Goal: Task Accomplishment & Management: Manage account settings

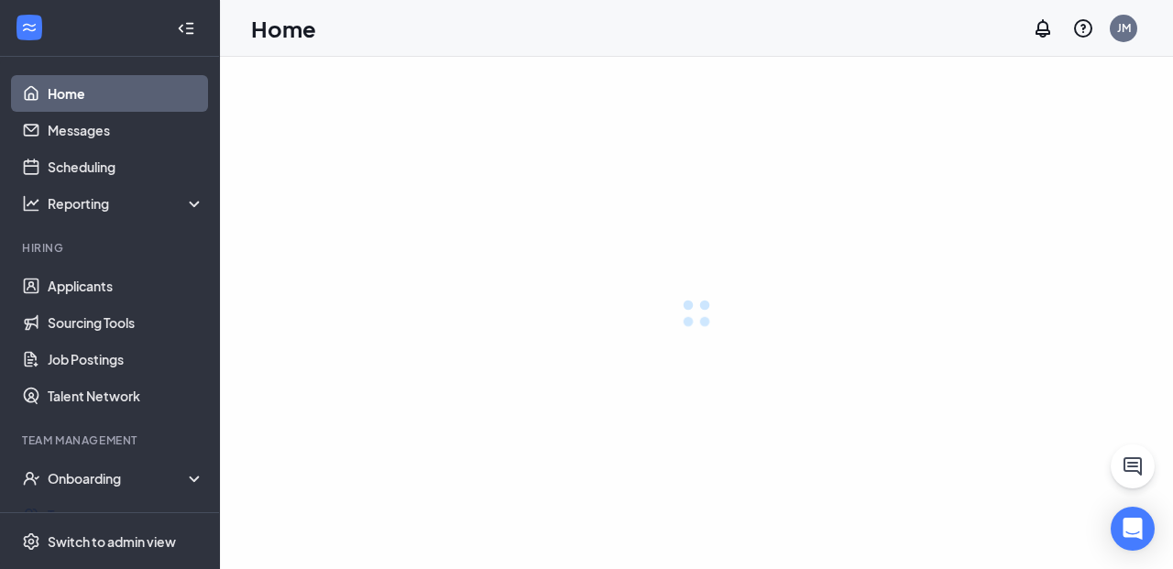
click at [133, 137] on ul "Home Messages Scheduling Reporting Hiring Applicants Sourcing Tools Job Posting…" at bounding box center [109, 335] width 219 height 557
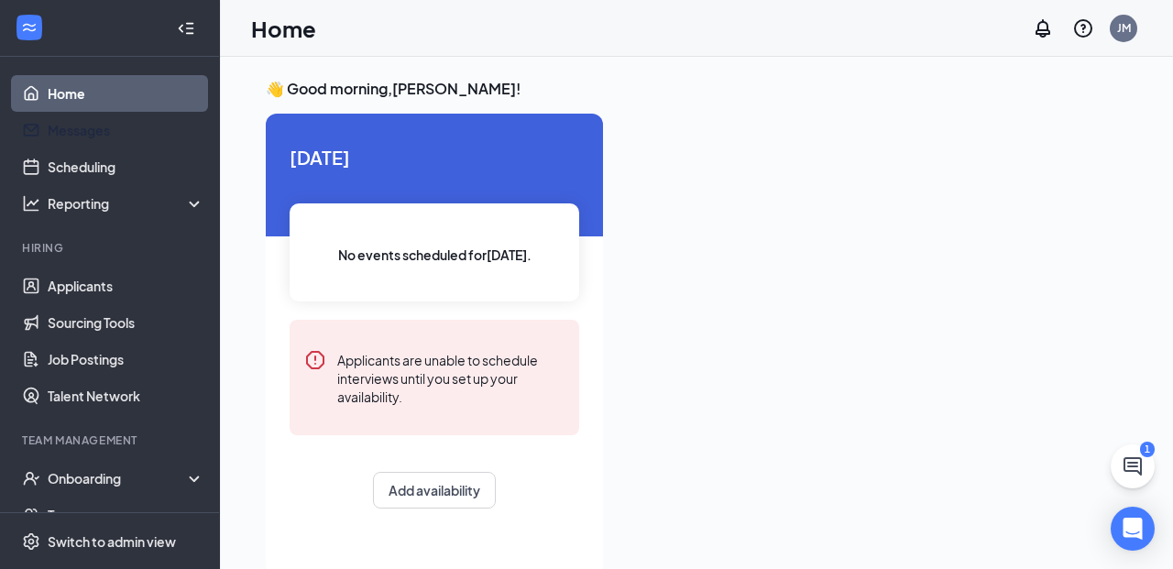
click at [133, 137] on link "Messages" at bounding box center [126, 130] width 157 height 37
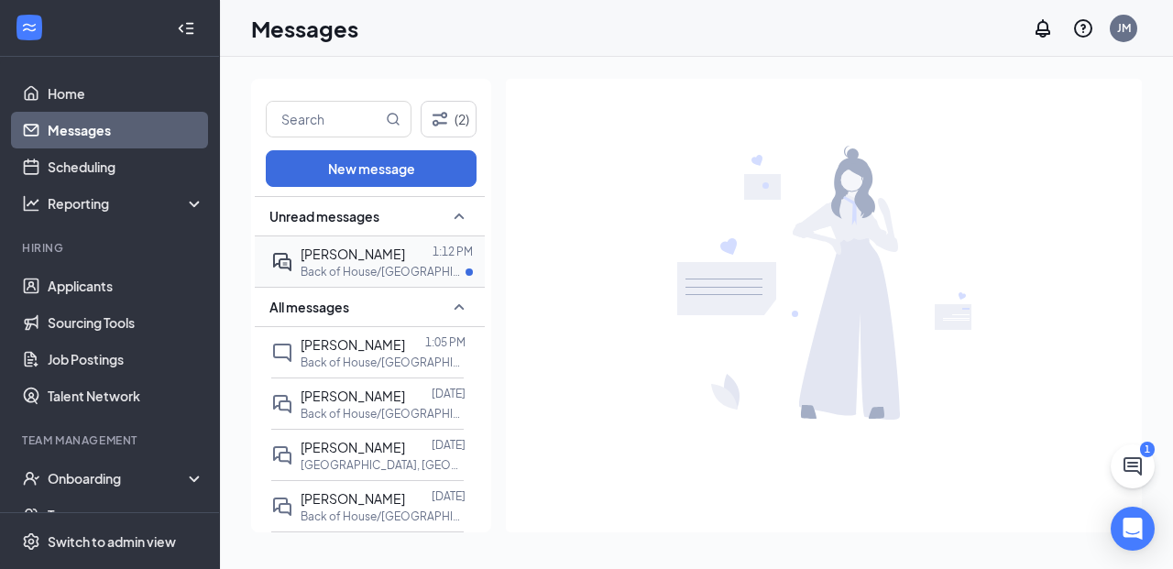
click at [293, 257] on div "Megan Casas 1:12 PM Back of House/Kitchen Mall of GA on Buford Drive at Mall of…" at bounding box center [367, 261] width 192 height 50
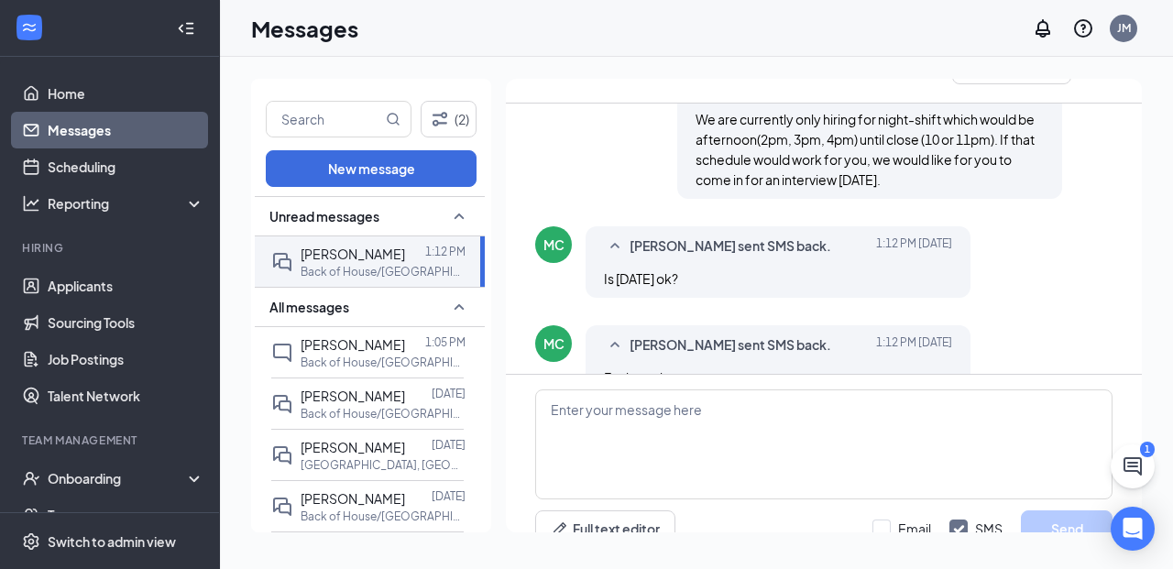
scroll to position [732, 0]
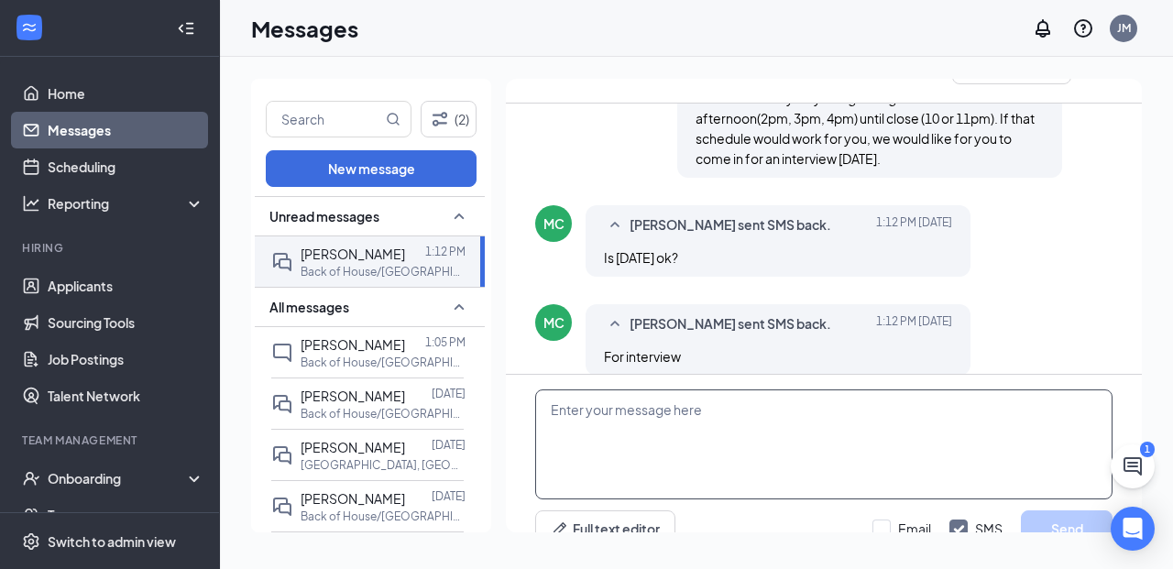
click at [590, 389] on textarea at bounding box center [823, 444] width 577 height 110
type textarea "I"
type textarea "What time are you able to come in?"
click at [1058, 510] on button "Send" at bounding box center [1067, 528] width 92 height 37
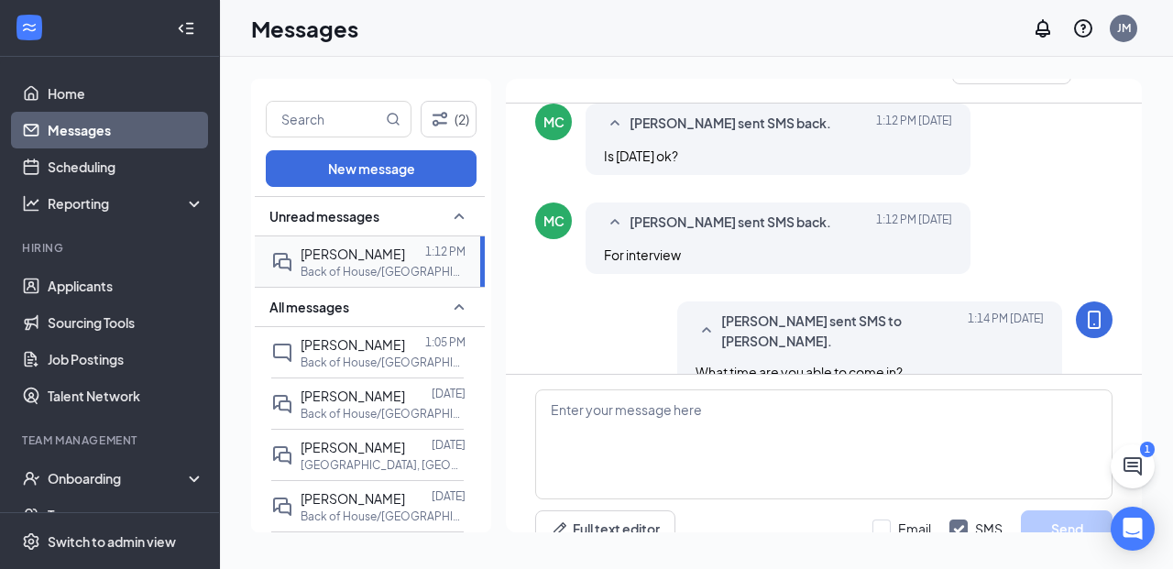
scroll to position [849, 0]
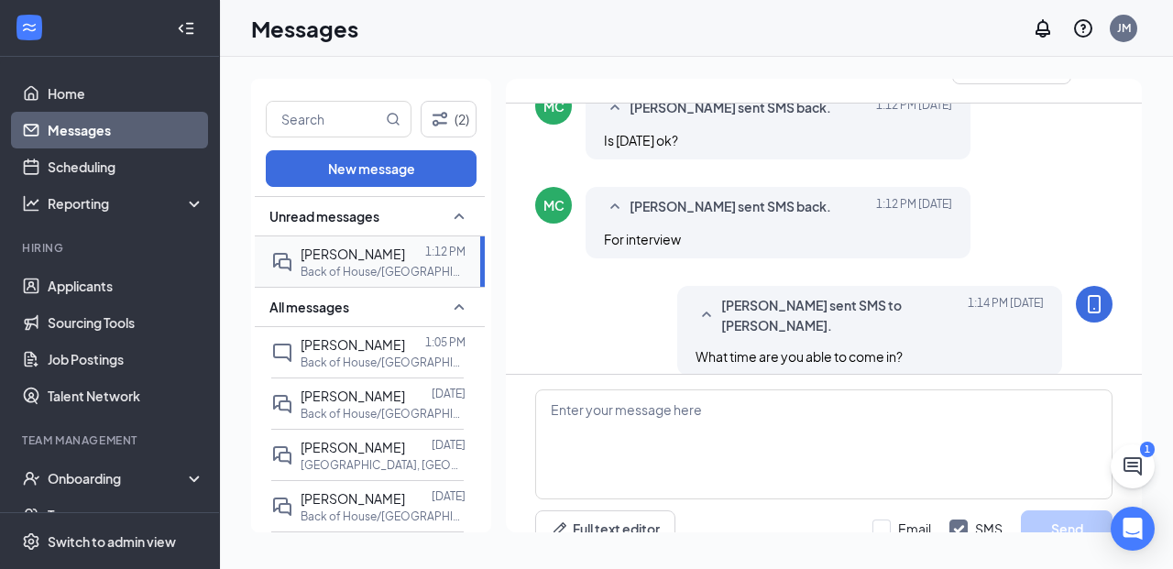
click at [405, 256] on div at bounding box center [415, 254] width 20 height 20
click at [115, 170] on link "Scheduling" at bounding box center [126, 166] width 157 height 37
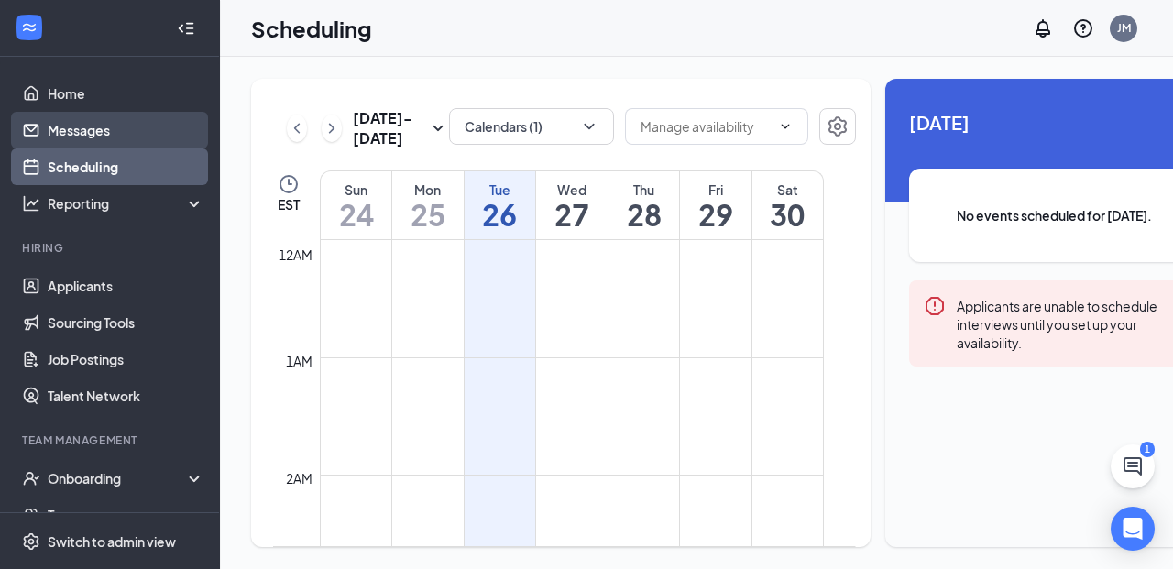
scroll to position [901, 0]
click at [115, 130] on link "Messages" at bounding box center [126, 130] width 157 height 37
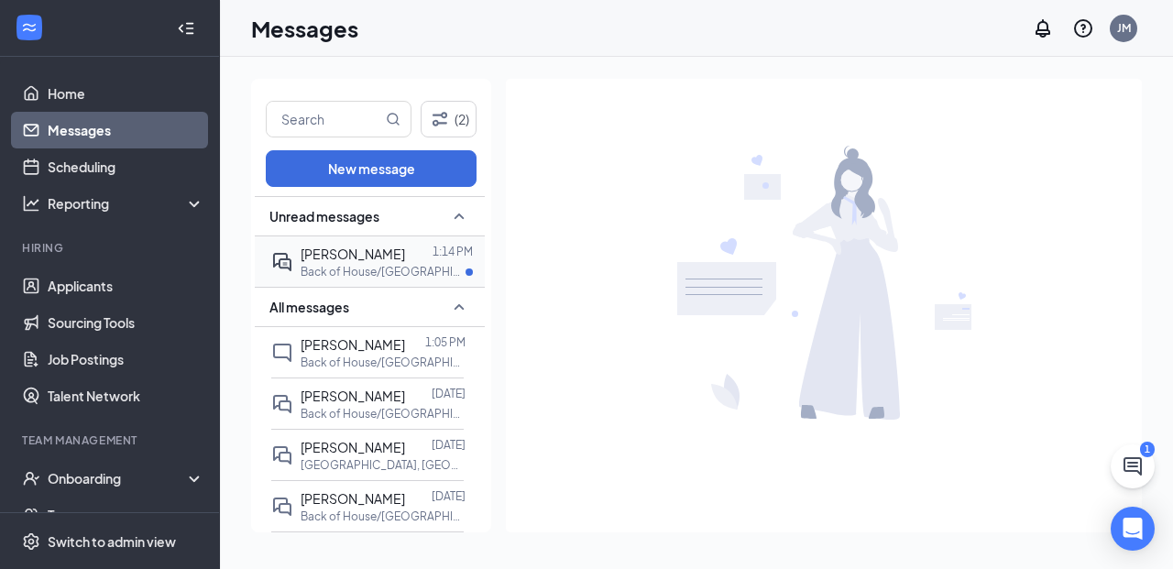
click at [334, 256] on span "[PERSON_NAME]" at bounding box center [353, 254] width 104 height 16
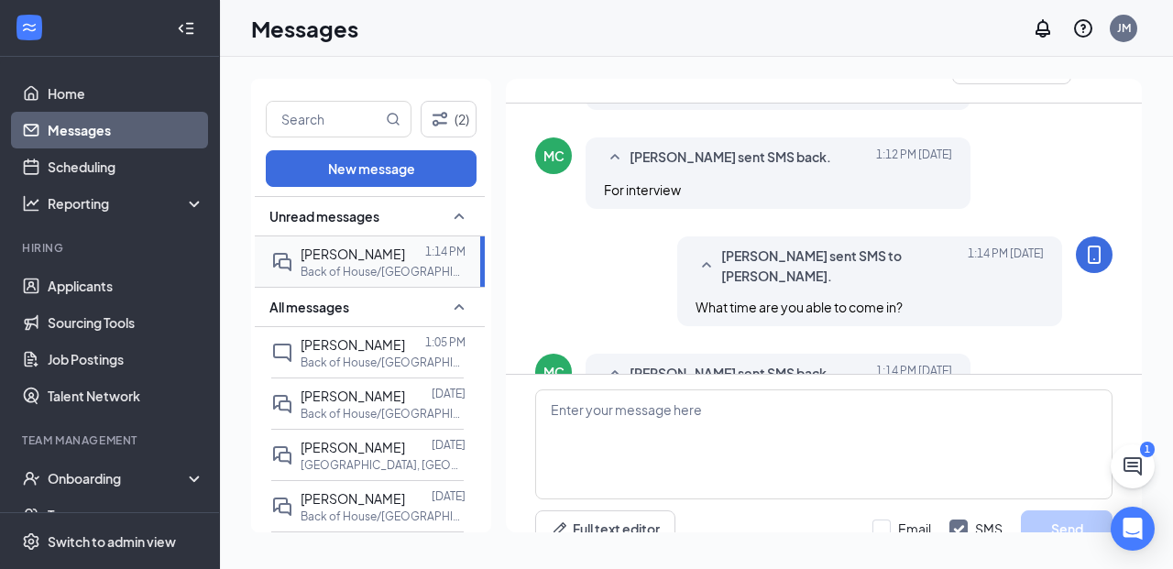
scroll to position [862, 0]
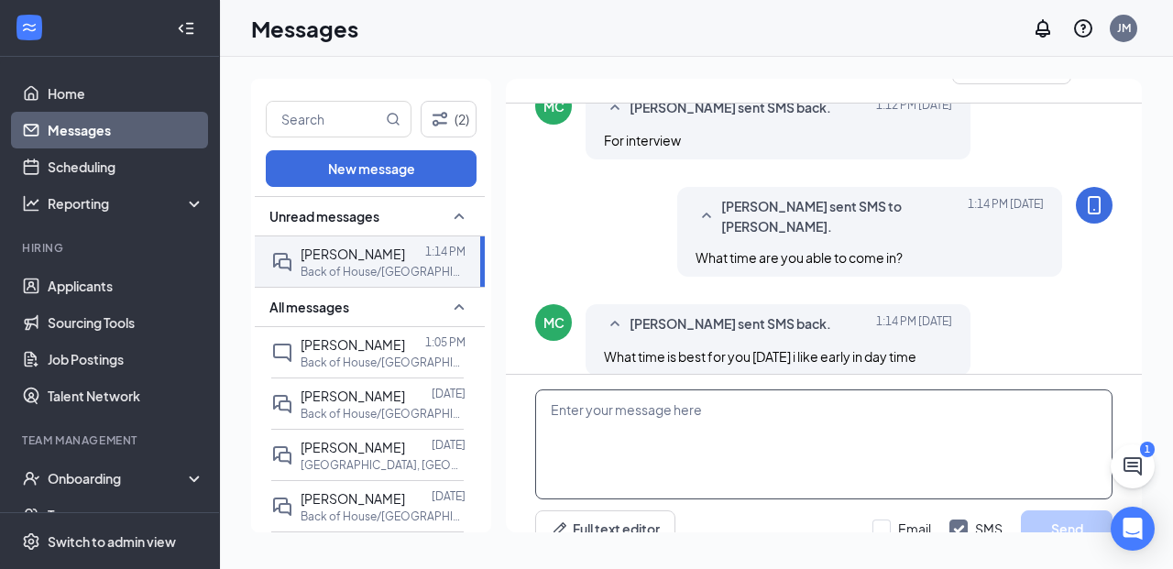
click at [614, 392] on textarea at bounding box center [823, 444] width 577 height 110
type textarea "I can do 10:30am"
click at [1070, 510] on button "Send" at bounding box center [1067, 528] width 92 height 37
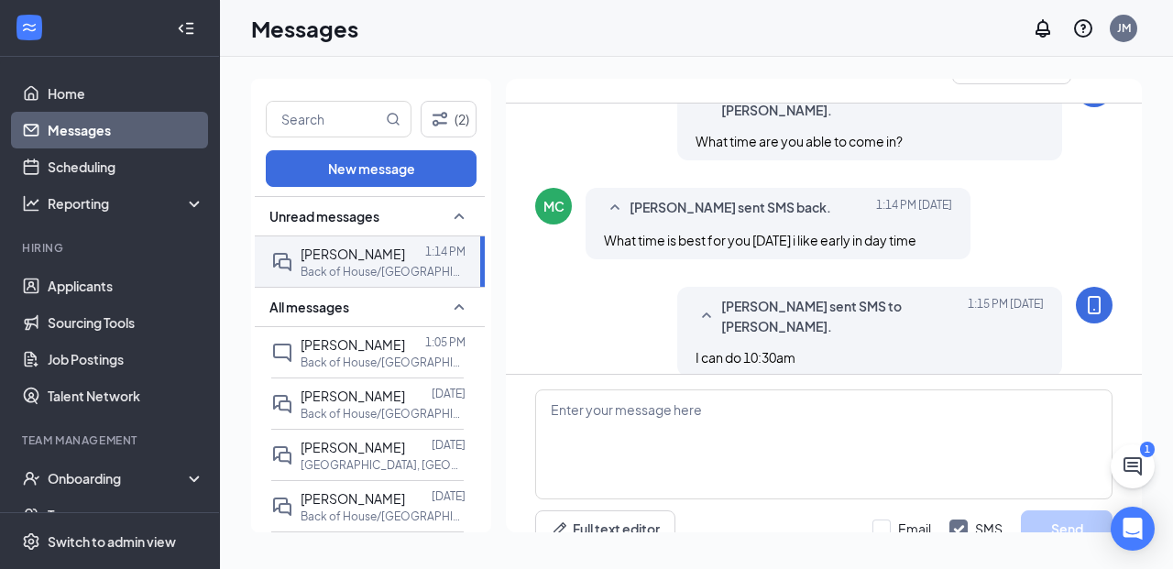
scroll to position [980, 0]
click at [295, 269] on div "Megan Casas 1:14 PM Back of House/Kitchen Mall of GA on Buford Drive at Mall of…" at bounding box center [367, 261] width 192 height 50
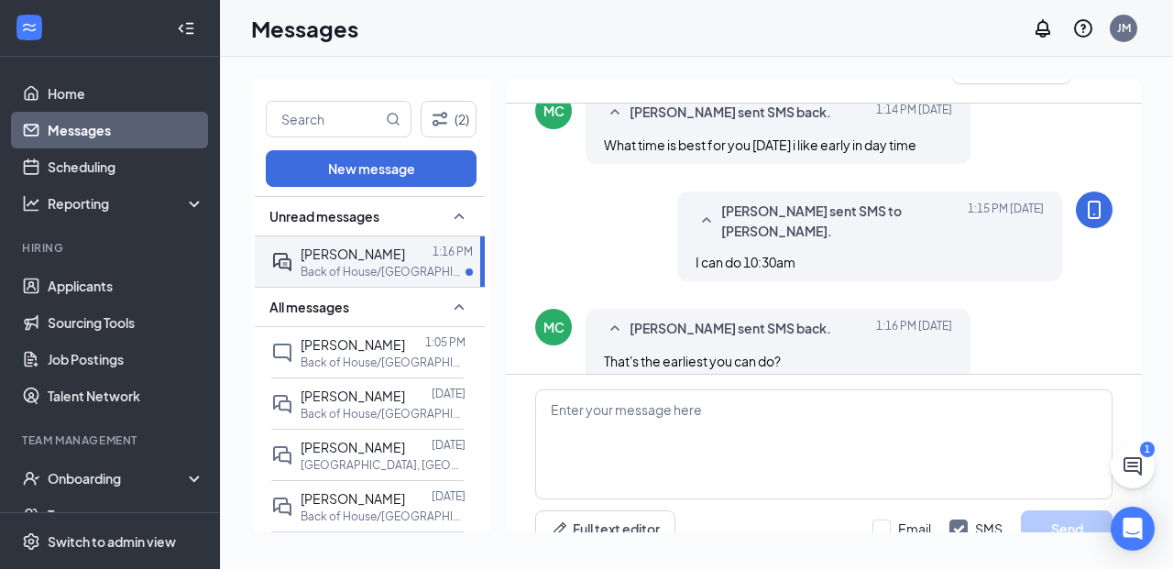
scroll to position [939, 0]
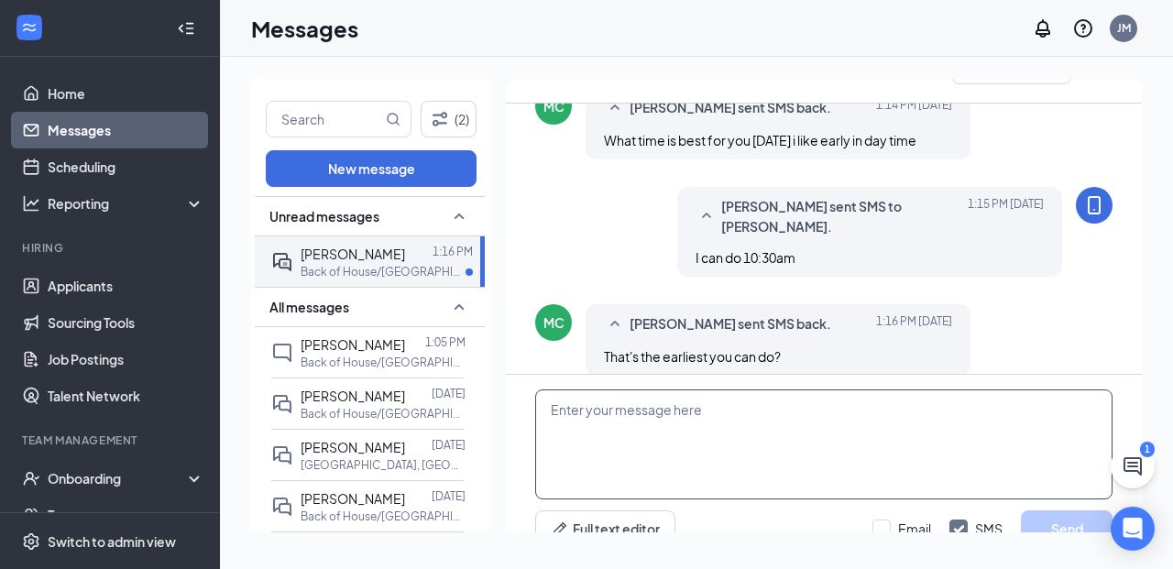
click at [596, 389] on textarea at bounding box center [823, 444] width 577 height 110
type textarea "Yes"
click at [1031, 510] on button "Send" at bounding box center [1067, 528] width 92 height 37
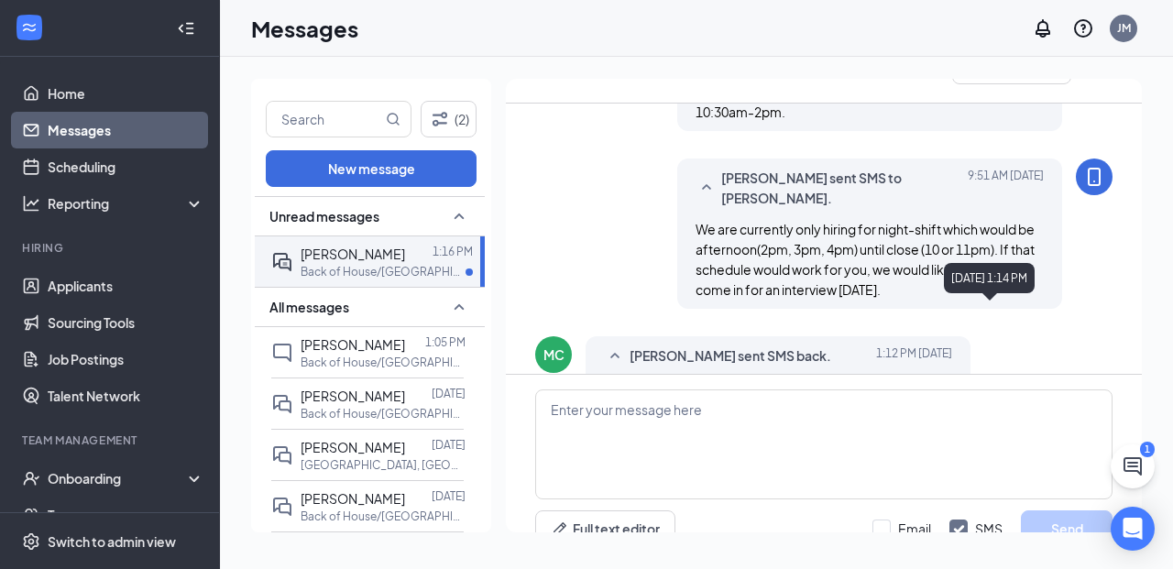
scroll to position [360, 0]
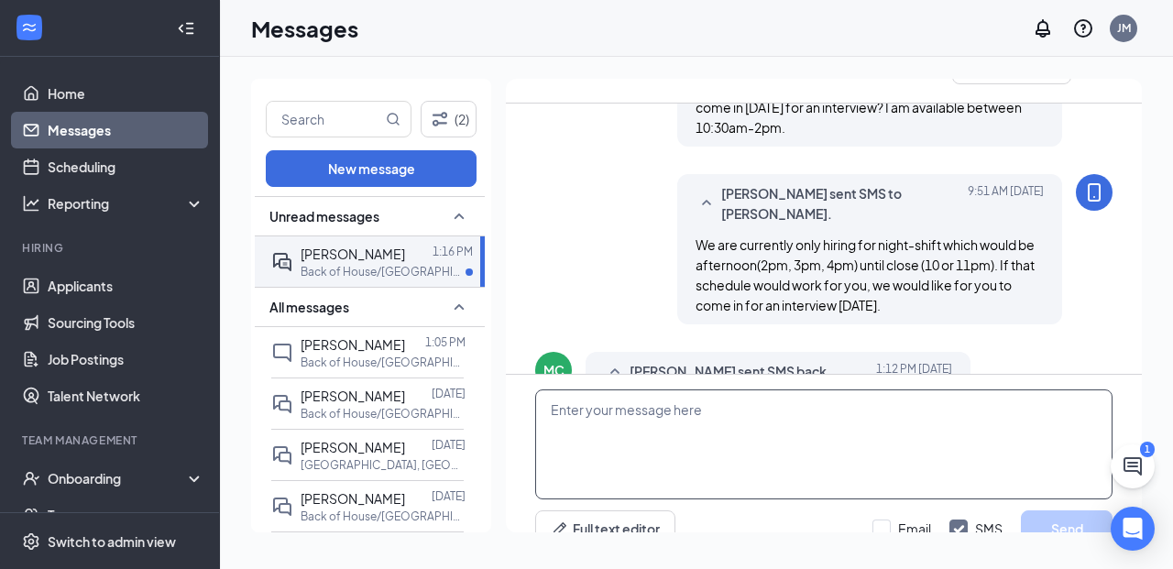
click at [824, 399] on textarea at bounding box center [823, 444] width 577 height 110
type textarea "This position is for the night shift. Does that work for you?"
click at [1065, 510] on button "Send" at bounding box center [1067, 528] width 92 height 37
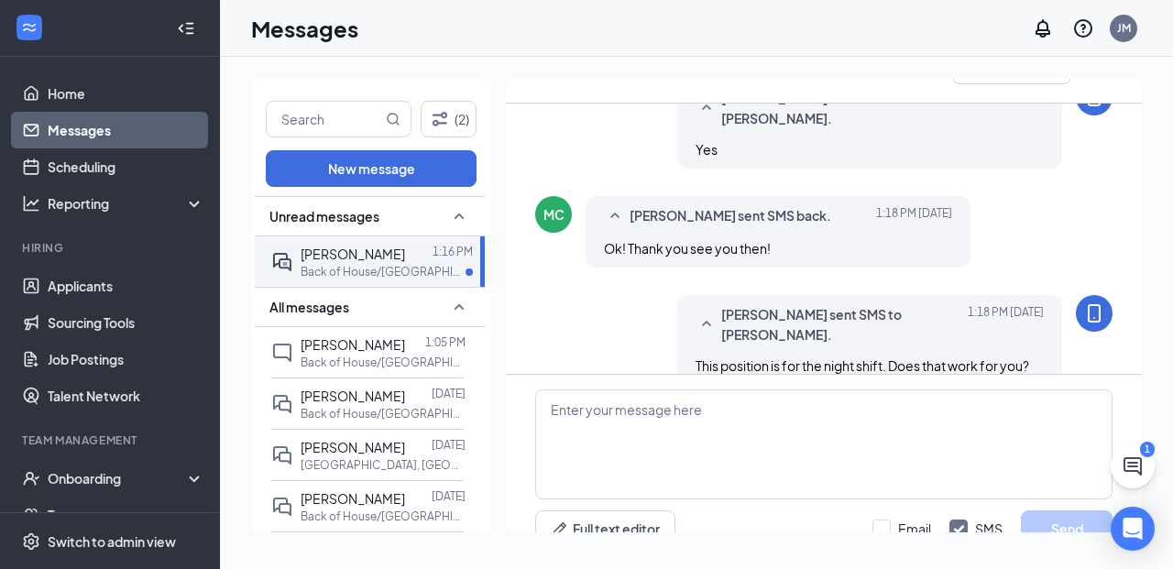
scroll to position [1273, 0]
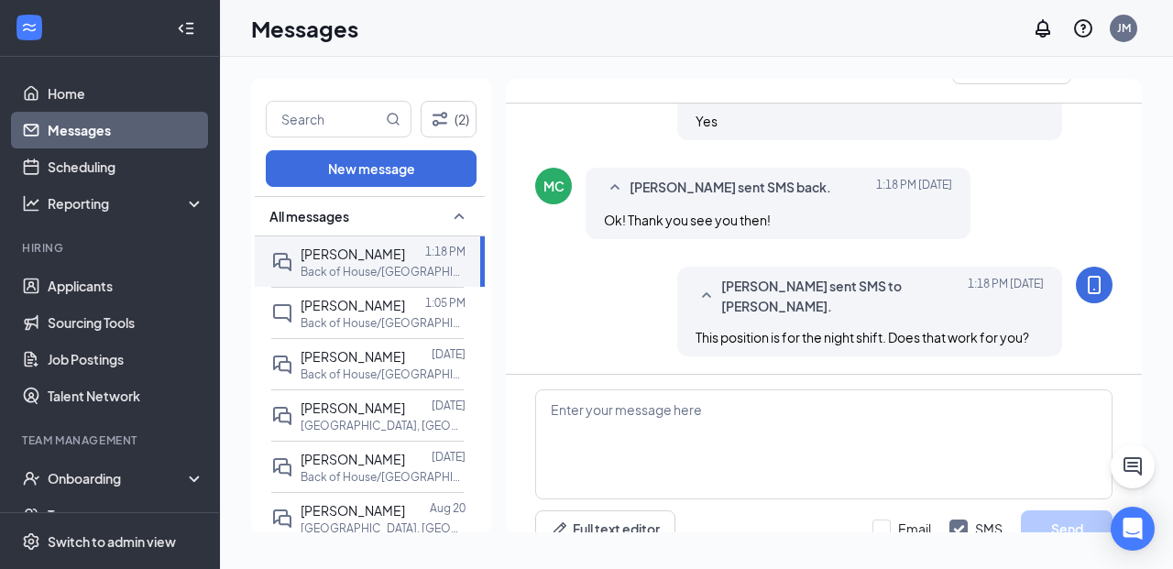
scroll to position [930, 0]
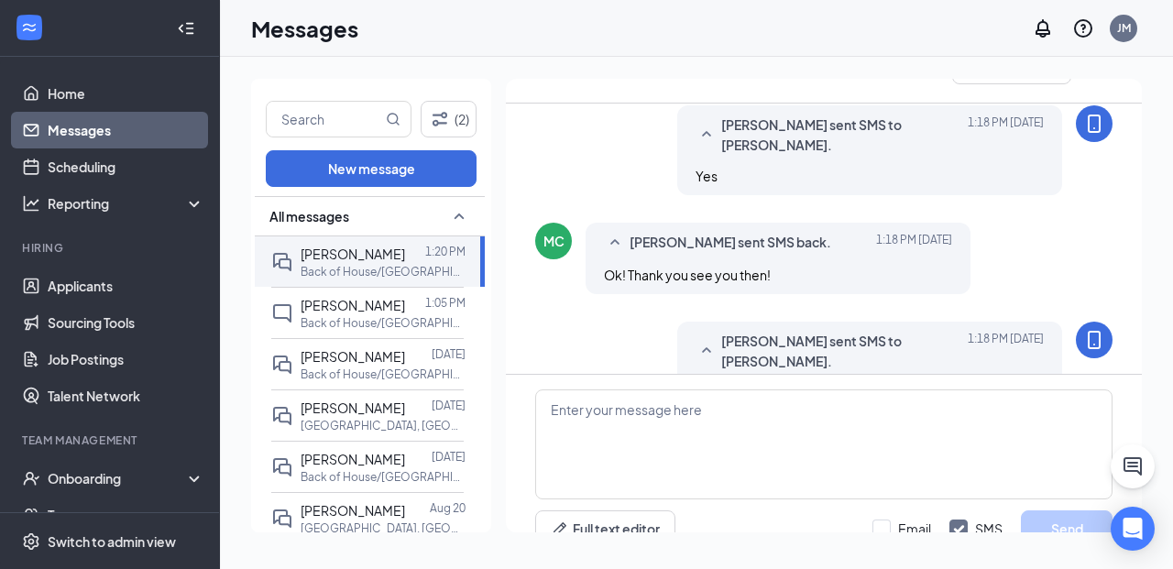
scroll to position [851, 0]
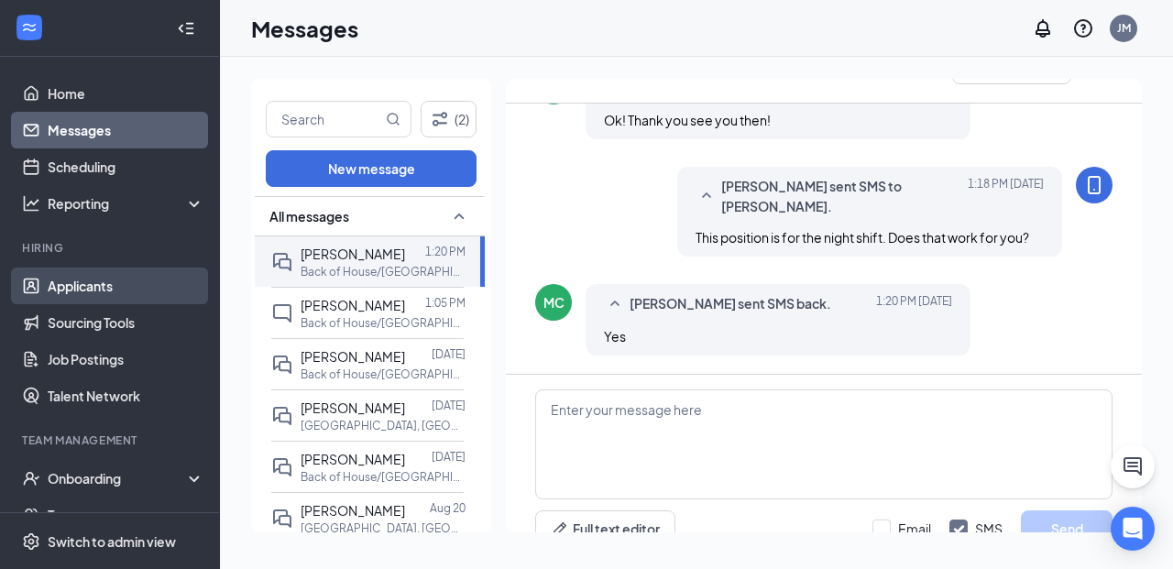
click at [129, 270] on link "Applicants" at bounding box center [126, 286] width 157 height 37
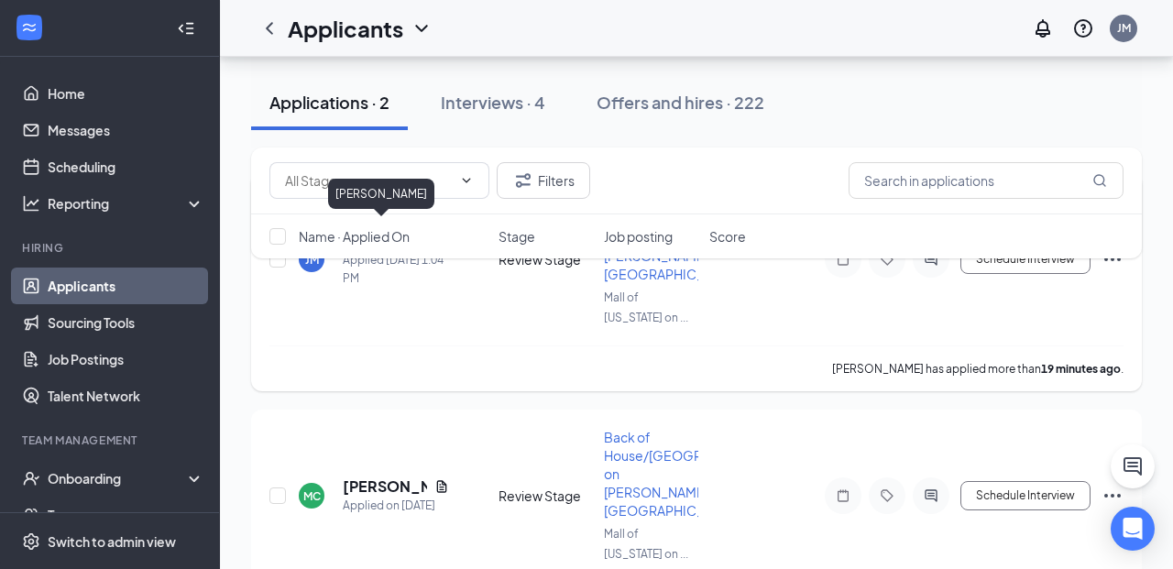
scroll to position [326, 0]
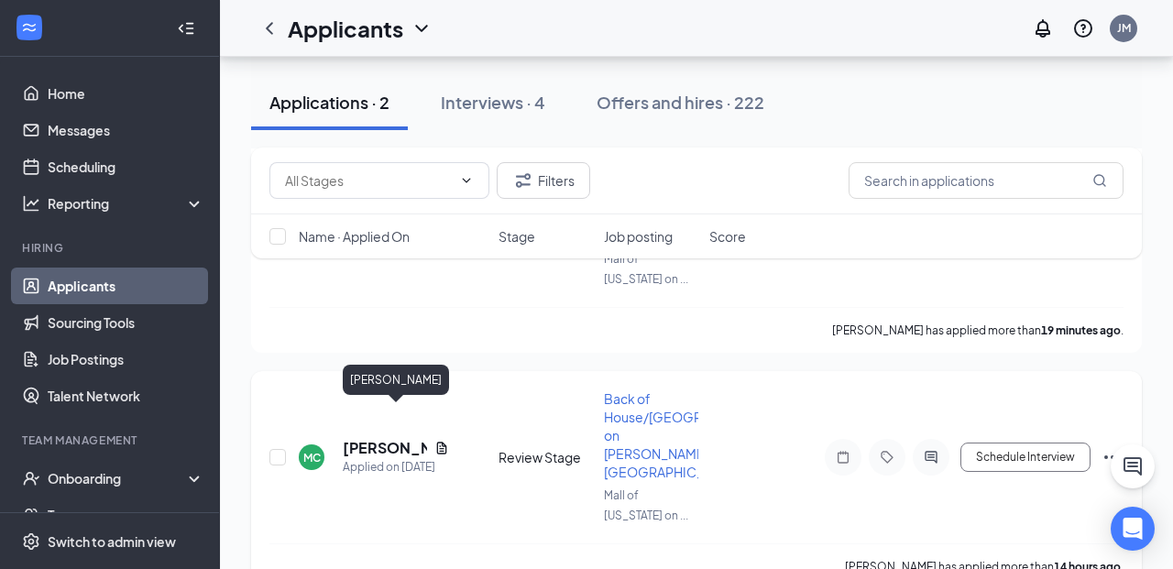
click at [375, 438] on h5 "[PERSON_NAME]" at bounding box center [385, 448] width 84 height 20
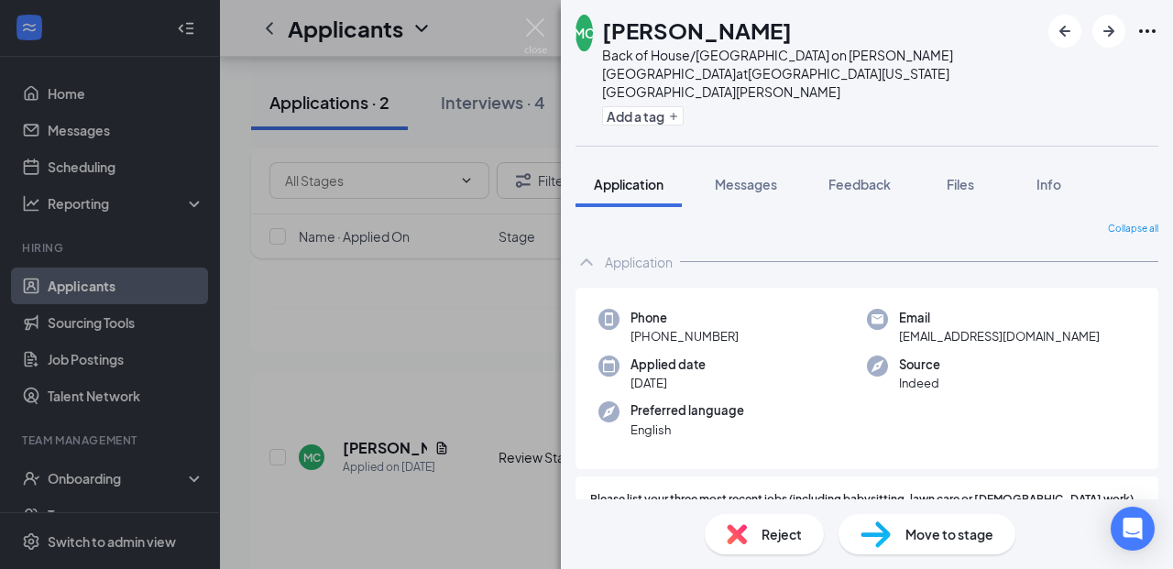
click at [929, 530] on span "Move to stage" at bounding box center [949, 534] width 88 height 20
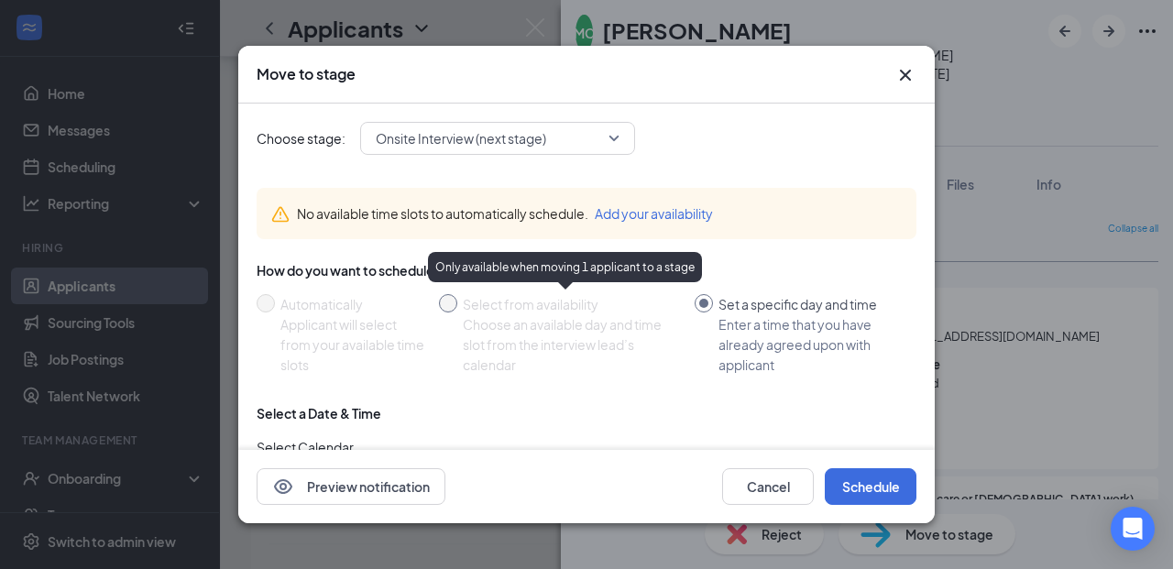
scroll to position [171, 0]
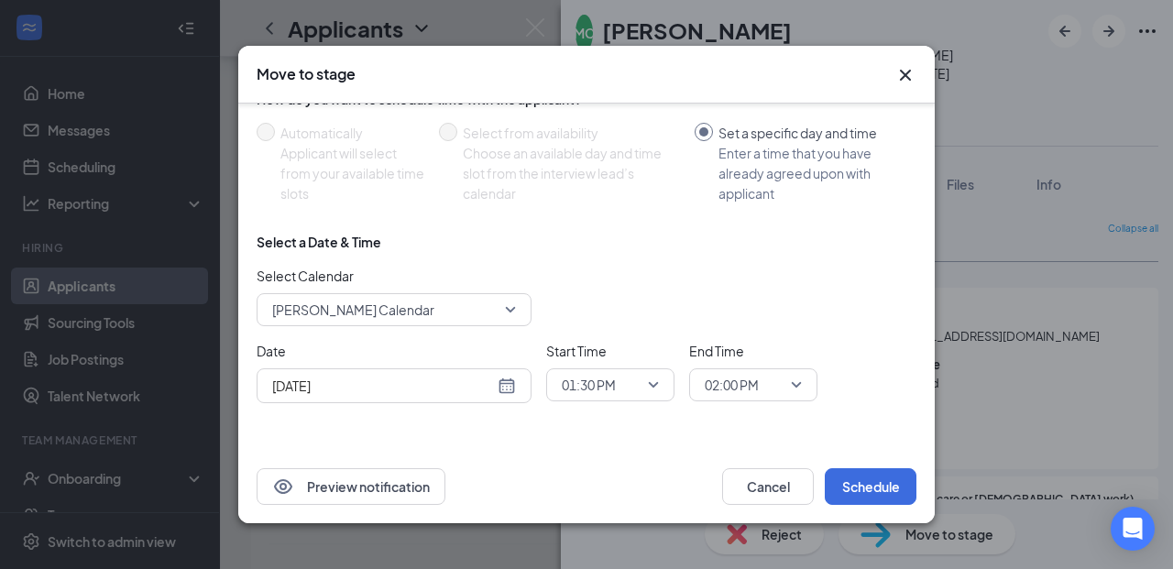
click at [650, 386] on span "01:30 PM" at bounding box center [610, 384] width 97 height 27
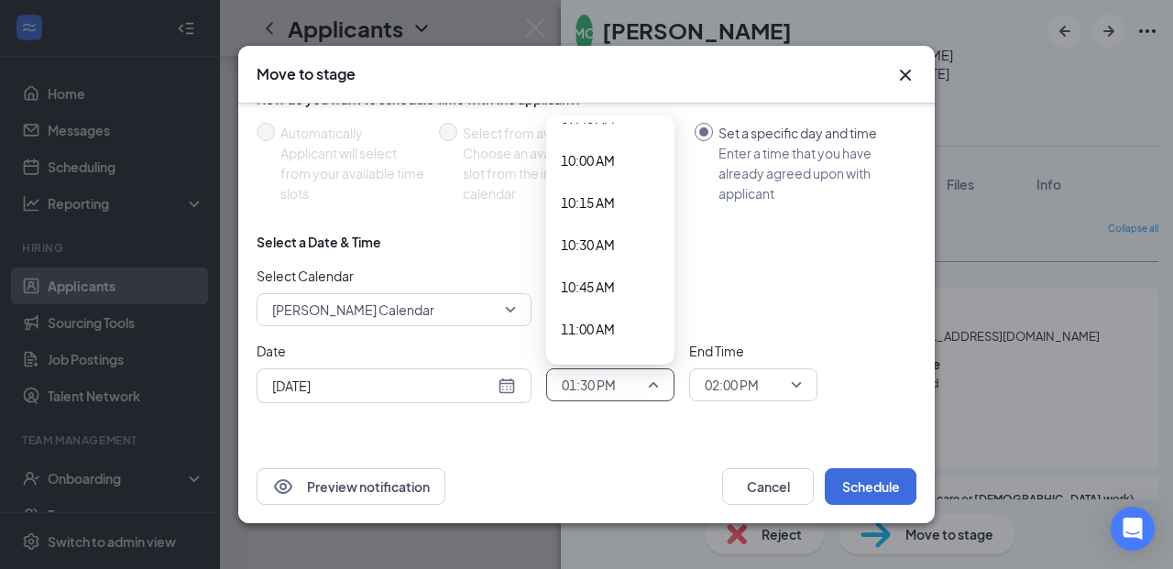
scroll to position [1665, 0]
click at [611, 244] on span "10:30 AM" at bounding box center [588, 249] width 54 height 20
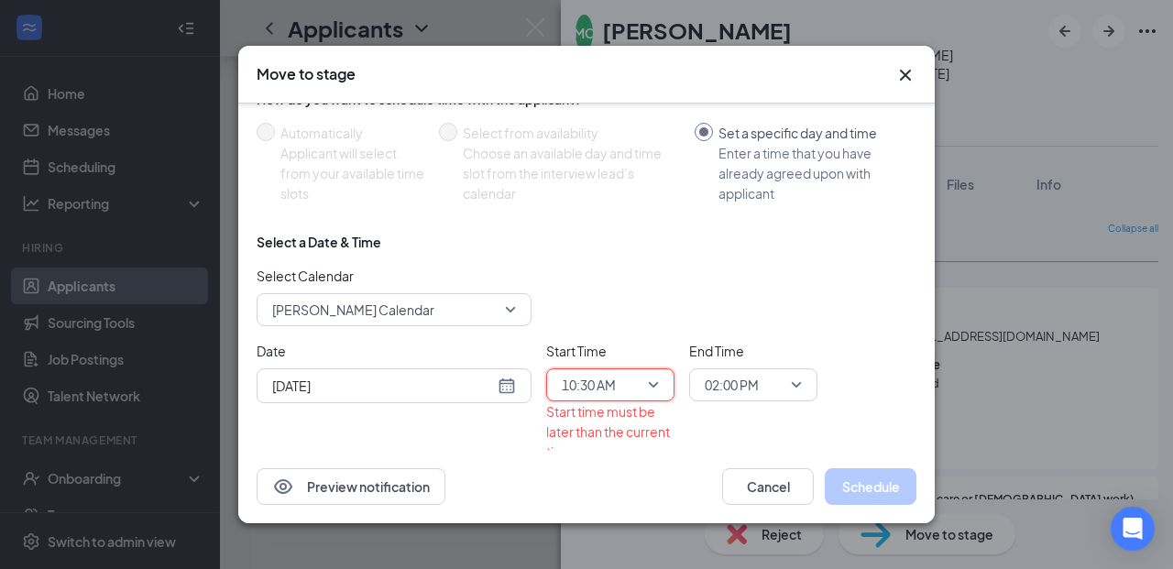
click at [799, 384] on span "02:00 PM" at bounding box center [753, 384] width 97 height 27
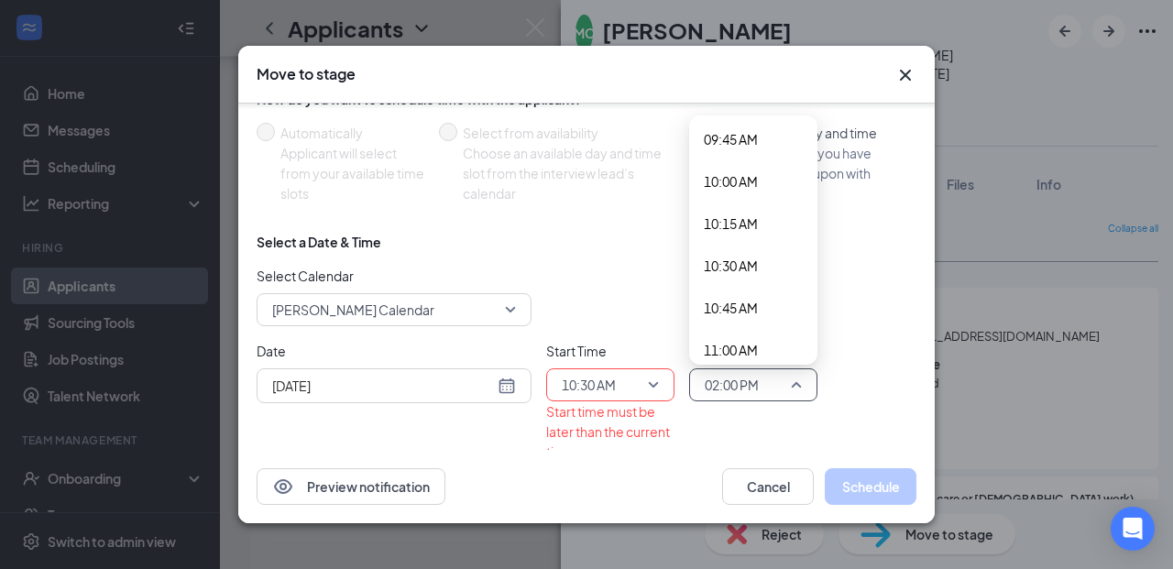
scroll to position [1644, 0]
click at [760, 317] on span "10:45 AM" at bounding box center [753, 312] width 99 height 20
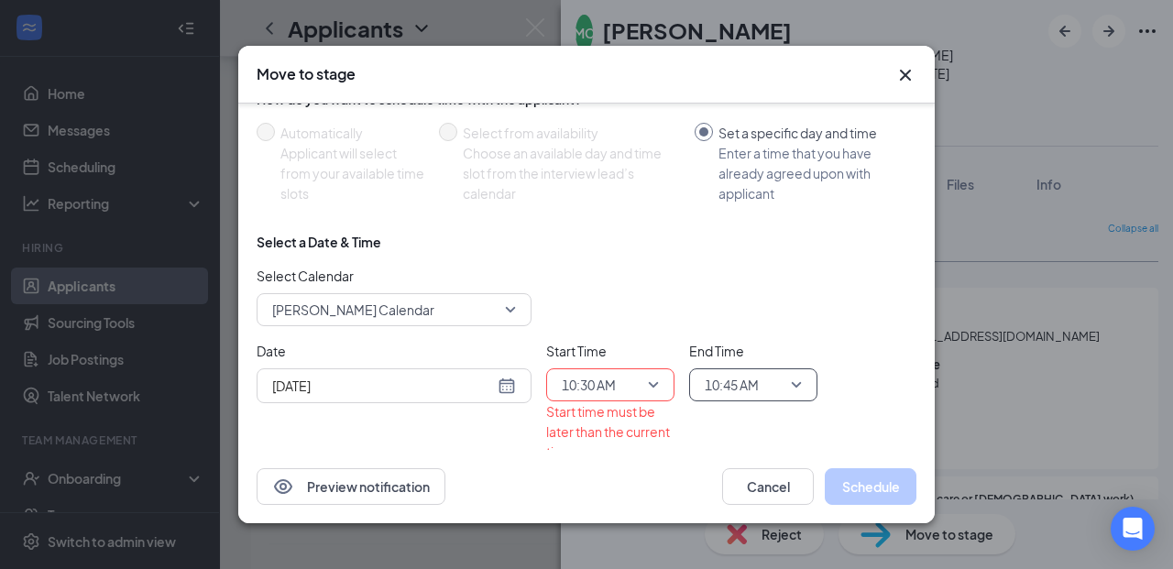
scroll to position [230, 0]
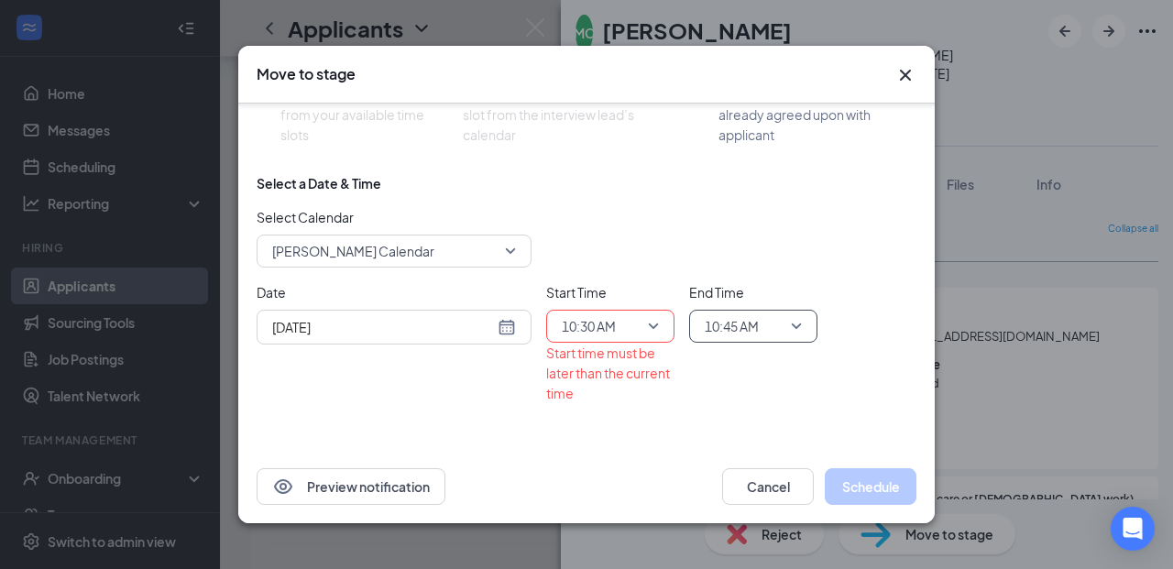
click at [503, 328] on div "[DATE]" at bounding box center [394, 327] width 244 height 20
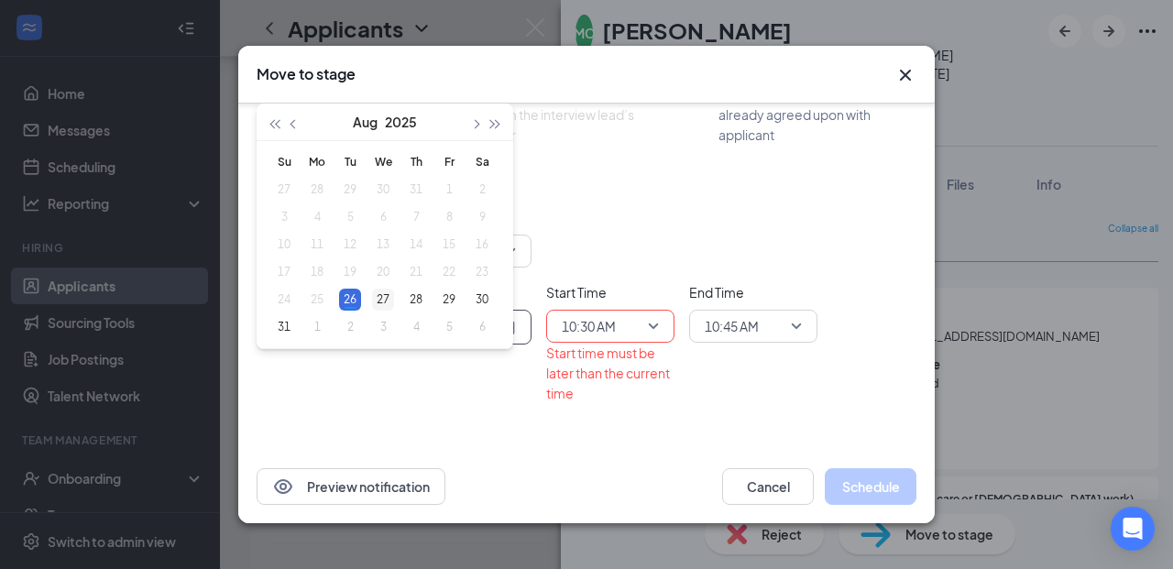
type input "[DATE]"
click at [379, 304] on div "27" at bounding box center [383, 300] width 22 height 22
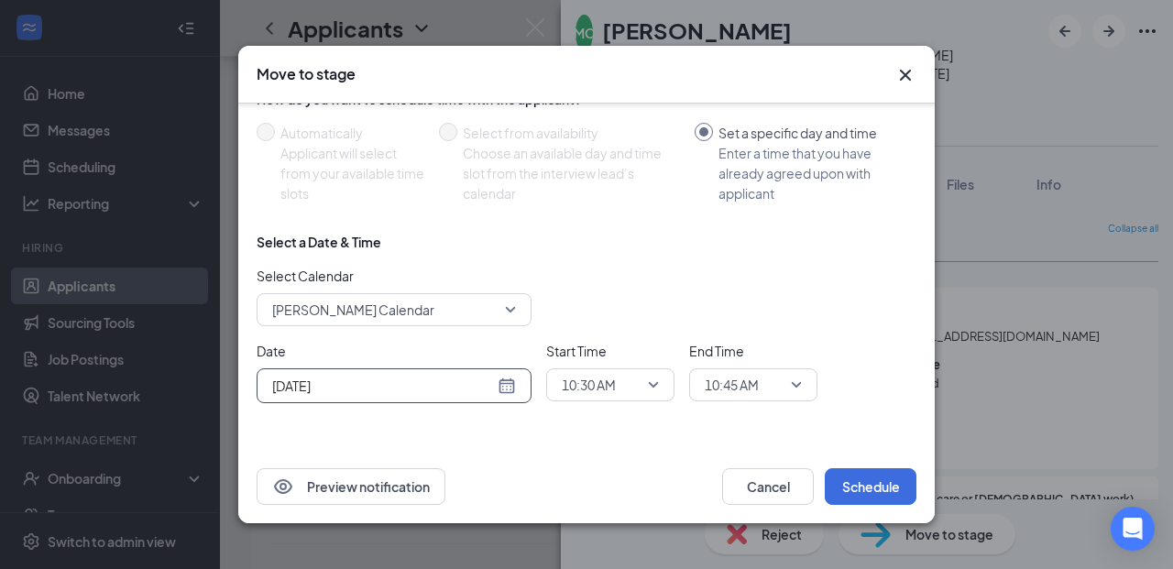
scroll to position [171, 0]
click at [869, 488] on button "Schedule" at bounding box center [871, 486] width 92 height 37
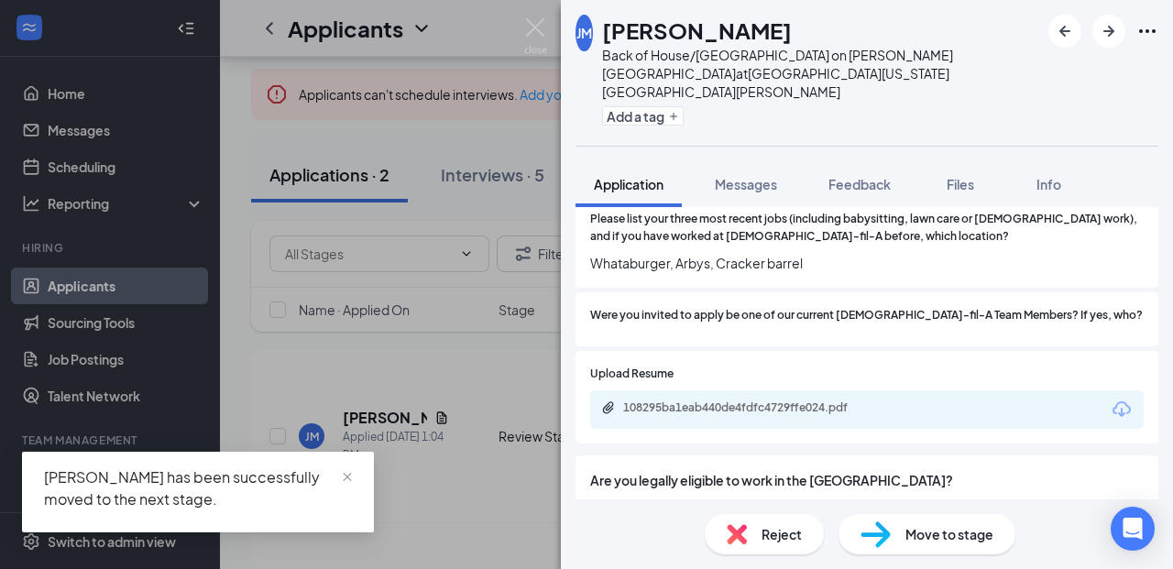
scroll to position [329, 0]
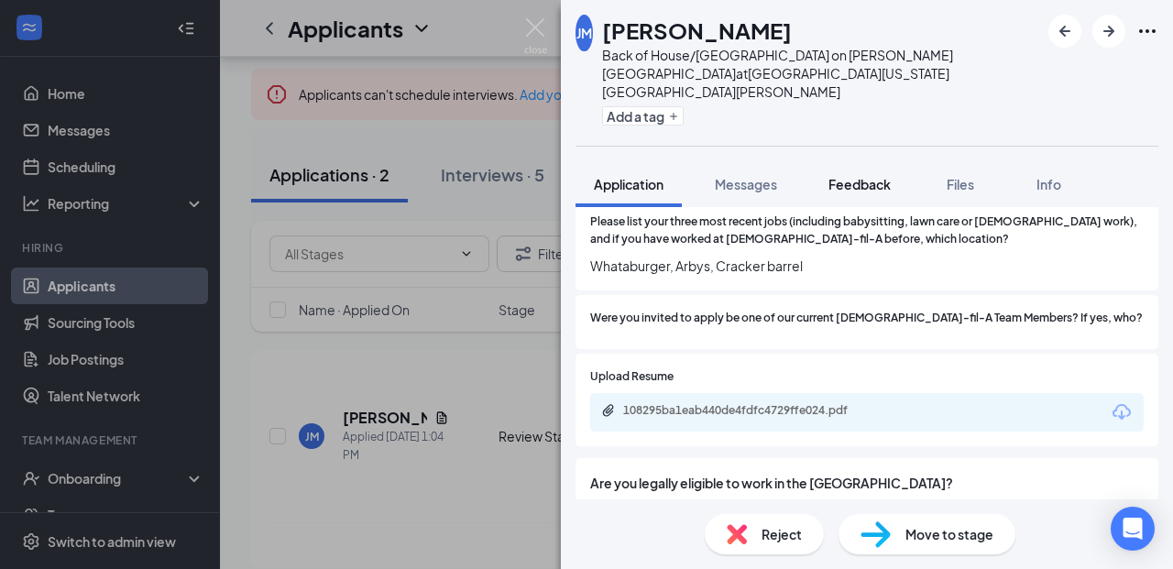
click at [874, 176] on span "Feedback" at bounding box center [859, 184] width 62 height 16
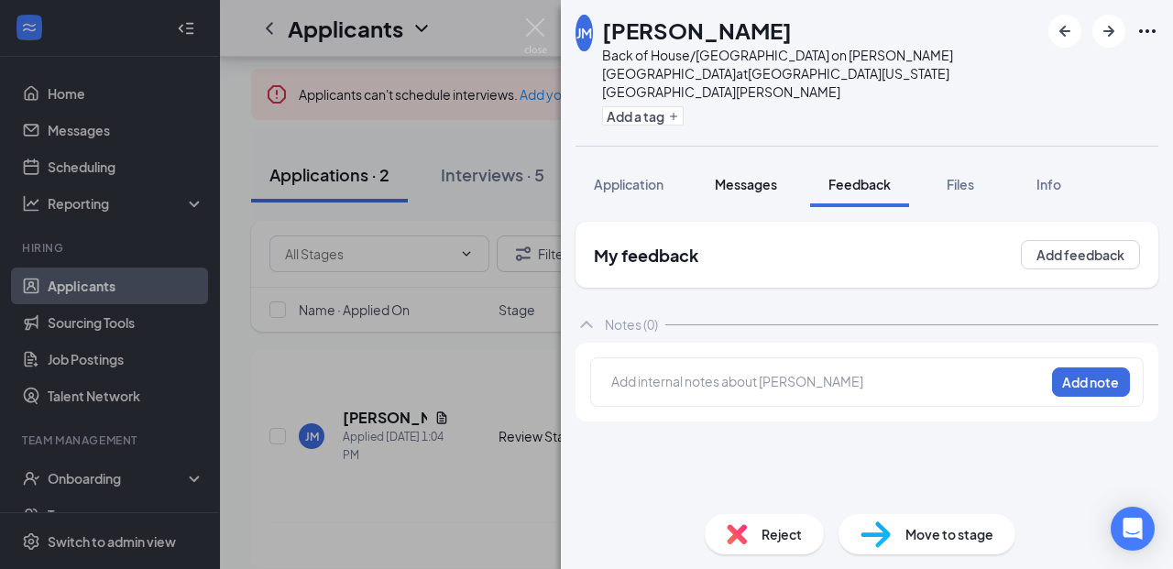
click at [760, 176] on span "Messages" at bounding box center [746, 184] width 62 height 16
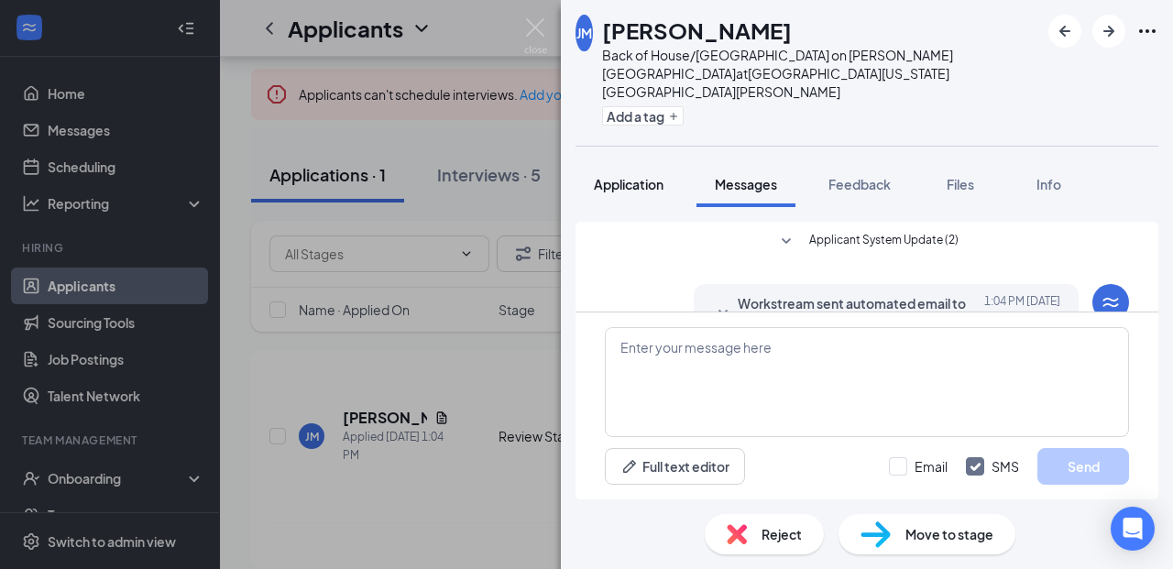
click at [619, 176] on span "Application" at bounding box center [629, 184] width 70 height 16
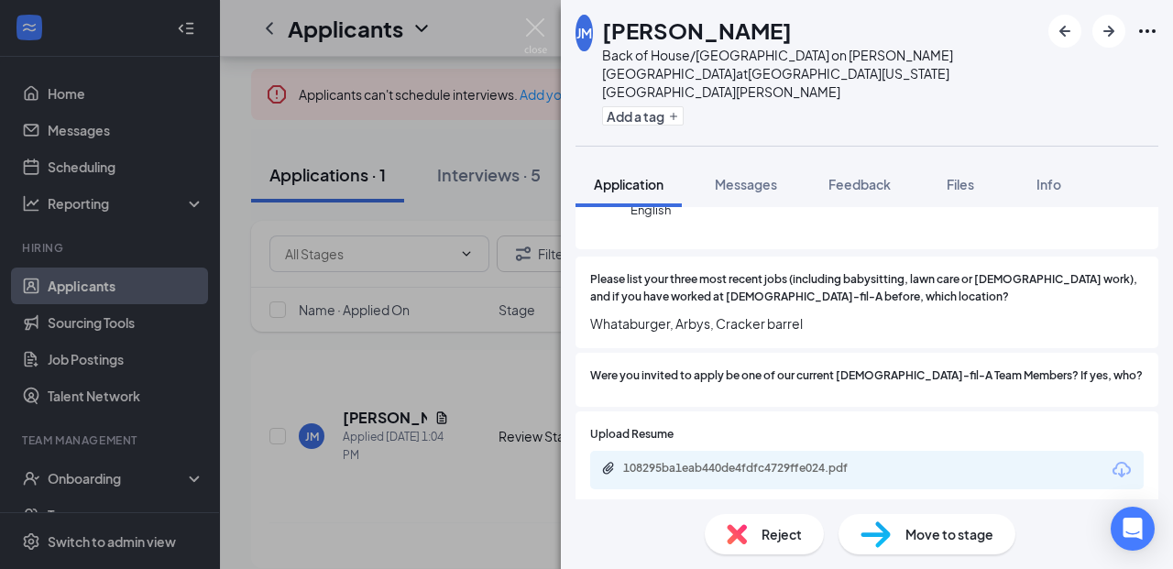
scroll to position [268, 0]
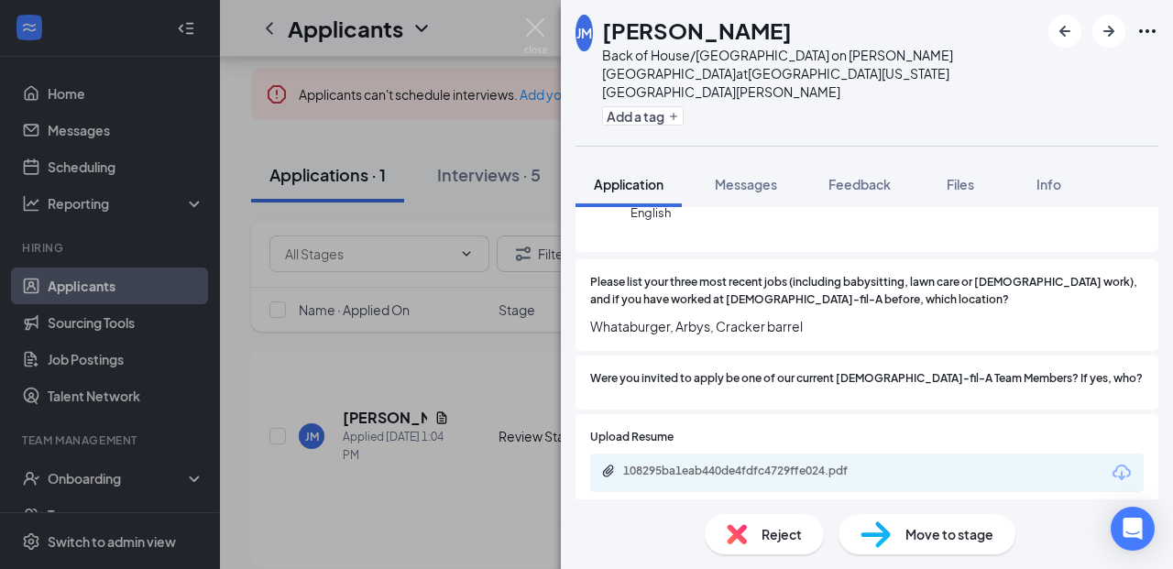
click at [787, 539] on span "Reject" at bounding box center [781, 534] width 40 height 20
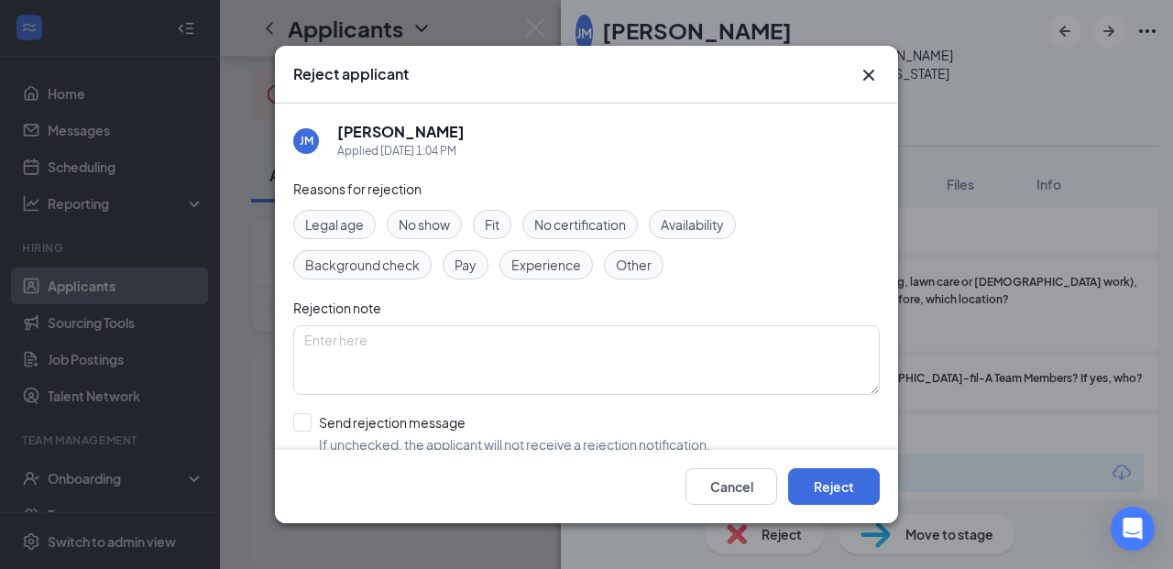
click at [865, 82] on icon "Cross" at bounding box center [869, 75] width 22 height 22
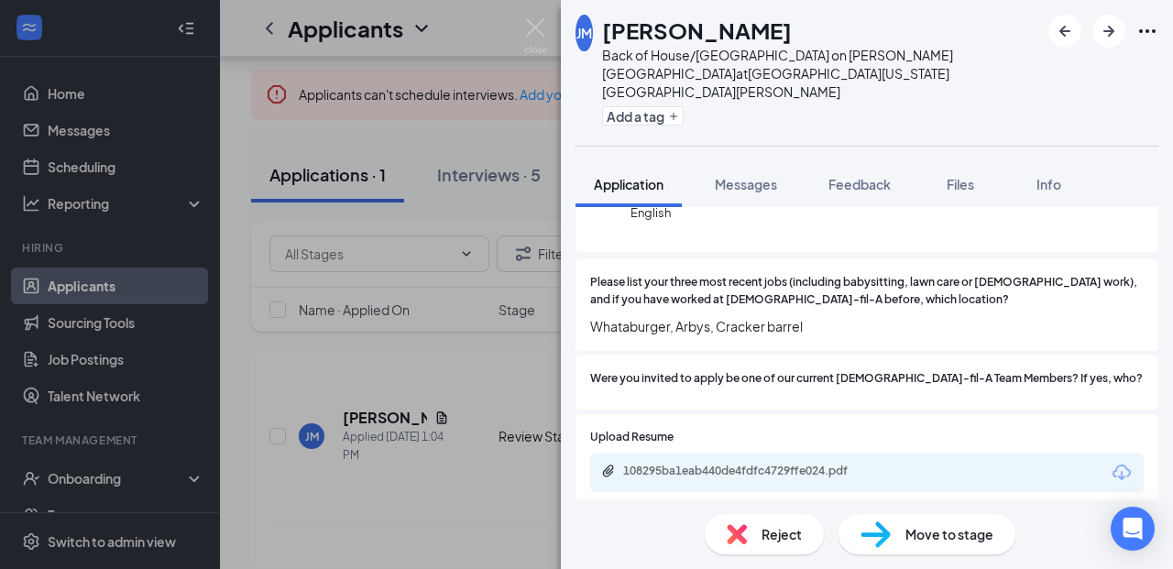
click at [540, 31] on img at bounding box center [535, 36] width 23 height 36
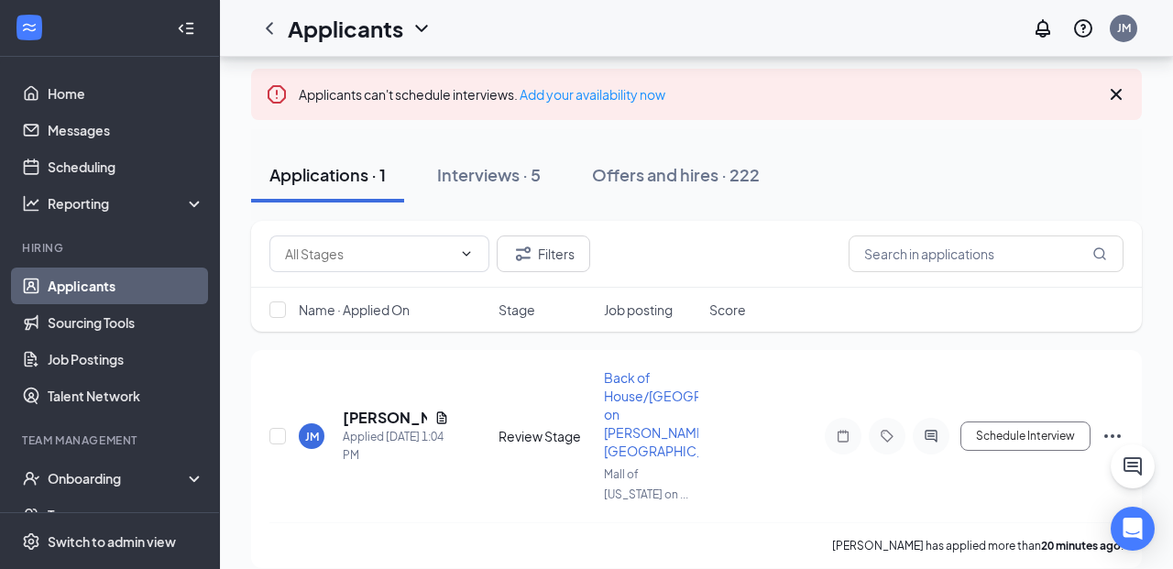
click at [477, 189] on button "Interviews · 5" at bounding box center [489, 175] width 140 height 55
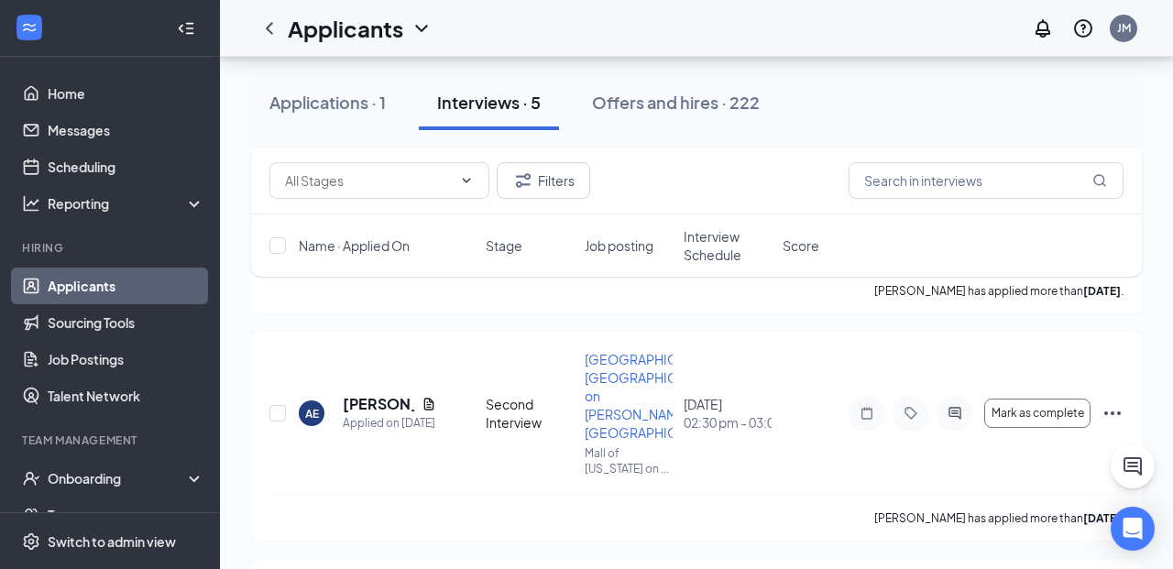
scroll to position [830, 0]
click at [78, 167] on link "Scheduling" at bounding box center [126, 166] width 157 height 37
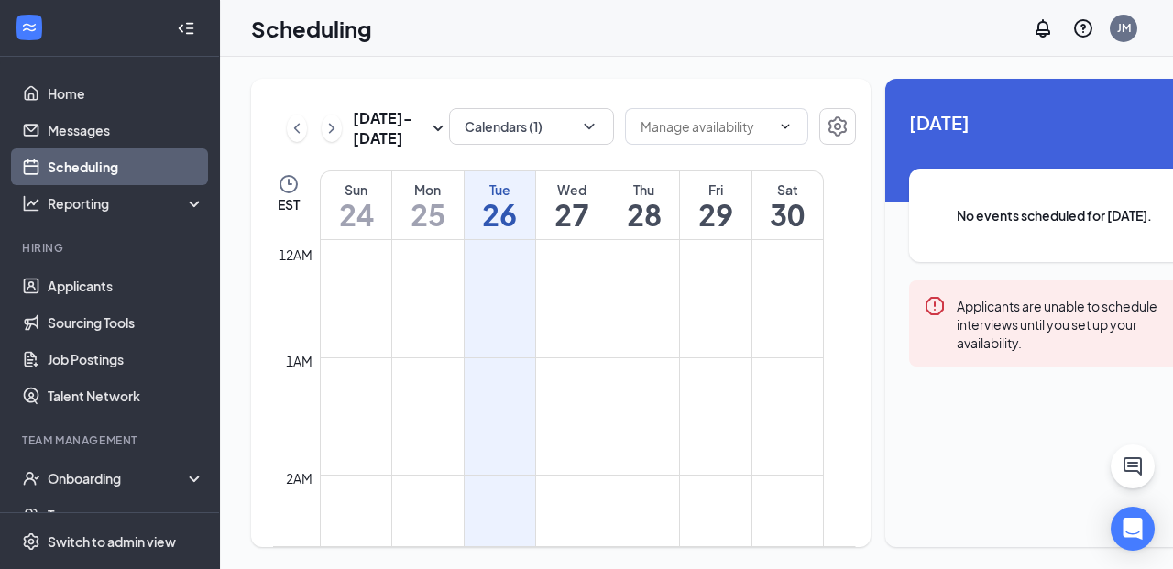
scroll to position [901, 0]
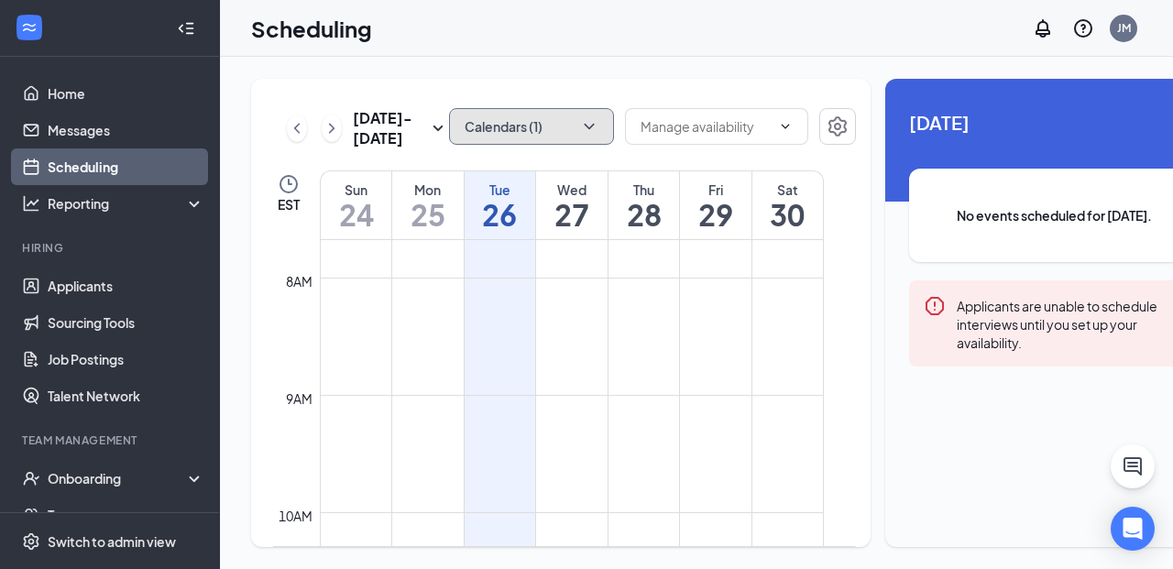
click at [534, 124] on button "Calendars (1)" at bounding box center [531, 126] width 165 height 37
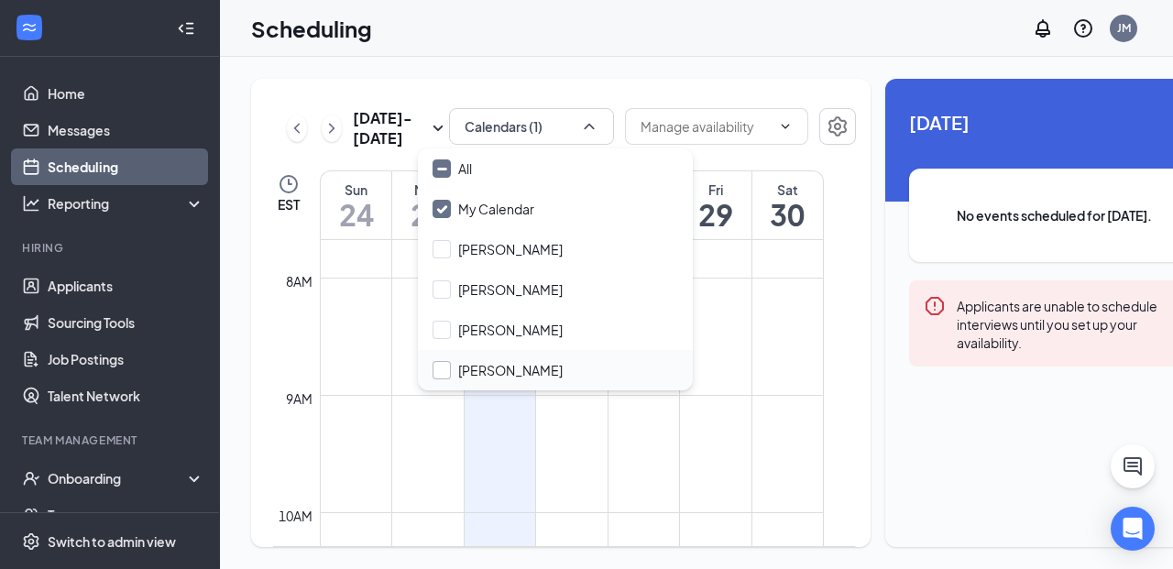
click at [522, 367] on input "[PERSON_NAME]" at bounding box center [498, 370] width 130 height 18
checkbox input "true"
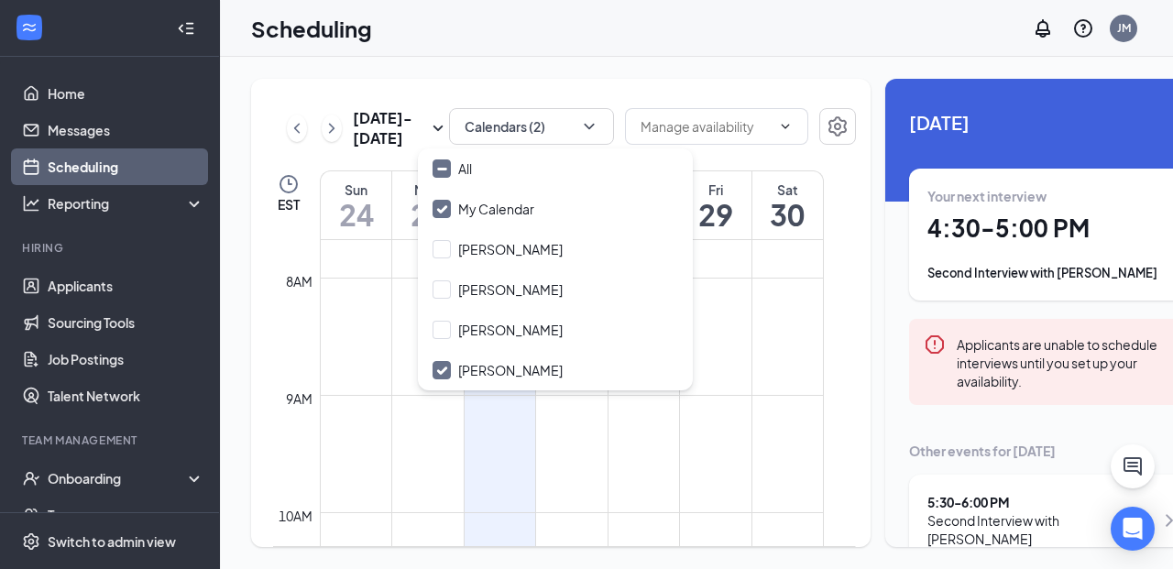
click at [785, 148] on div "Calendars (2)" at bounding box center [652, 128] width 407 height 40
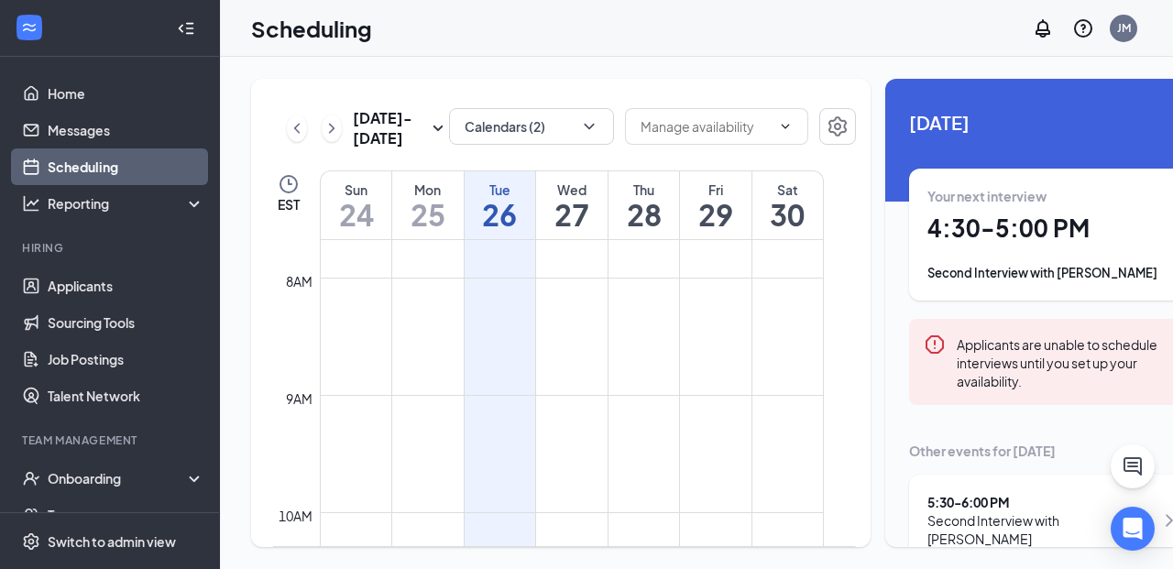
scroll to position [30, 0]
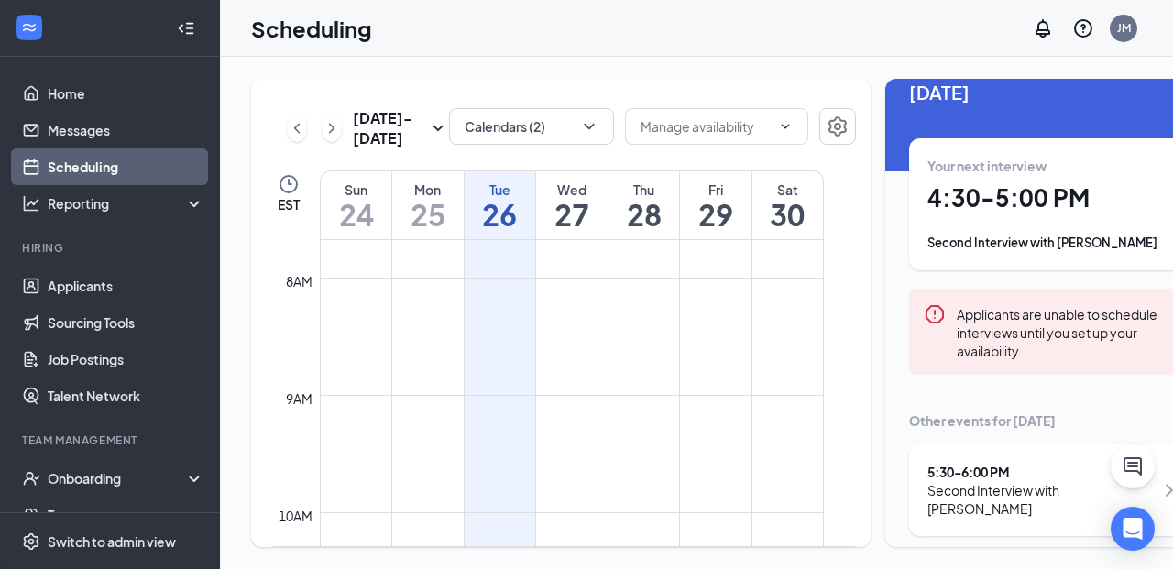
click at [572, 230] on h1 "27" at bounding box center [571, 214] width 71 height 31
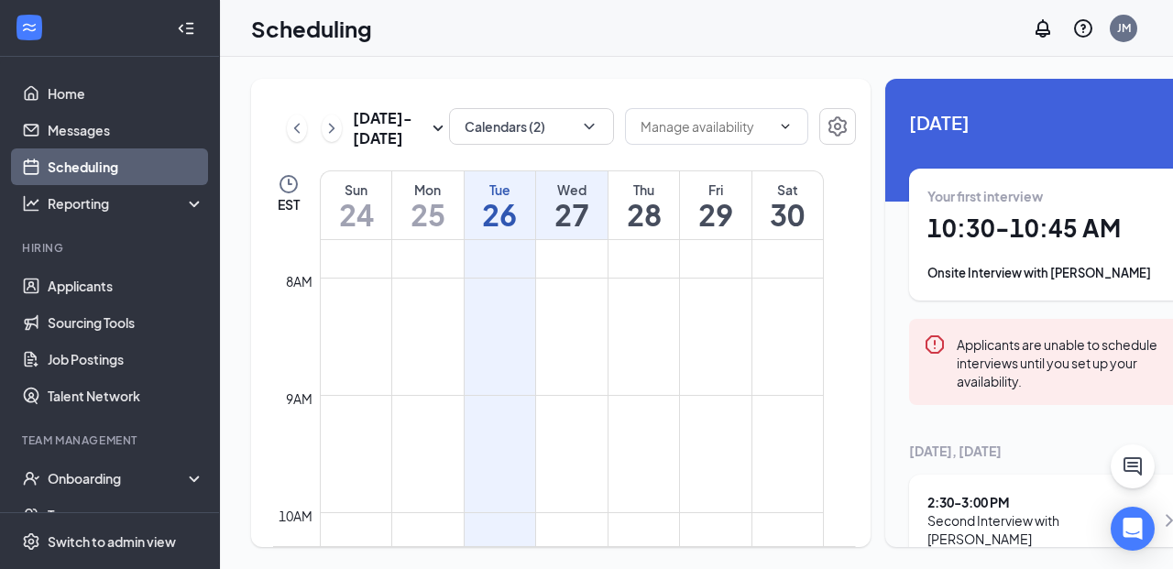
click at [495, 230] on h1 "26" at bounding box center [500, 214] width 71 height 31
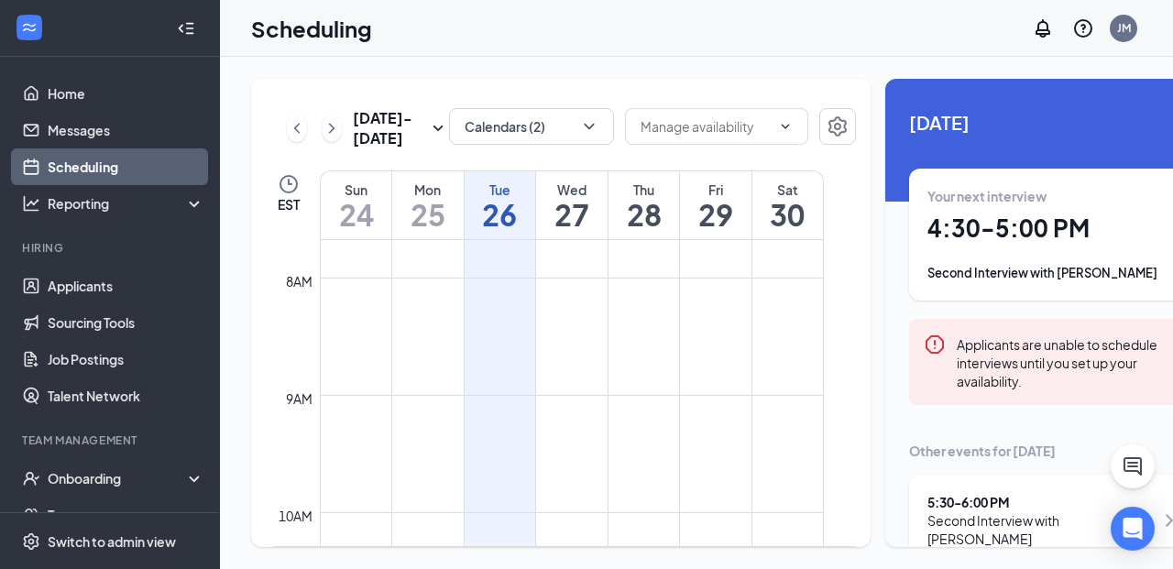
click at [557, 199] on div "Wed" at bounding box center [571, 190] width 71 height 18
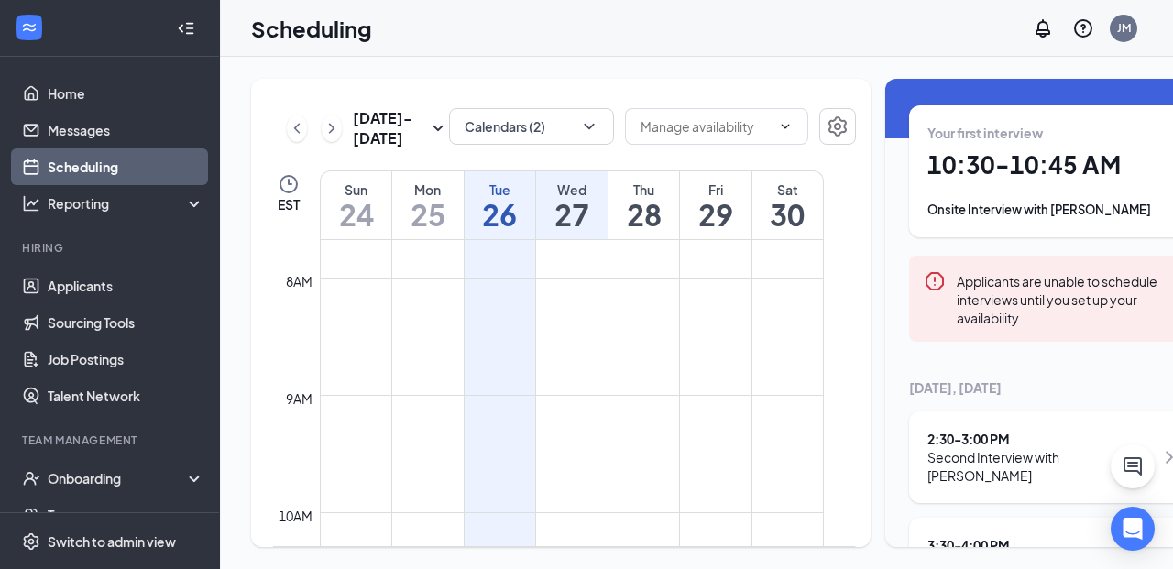
scroll to position [118, 0]
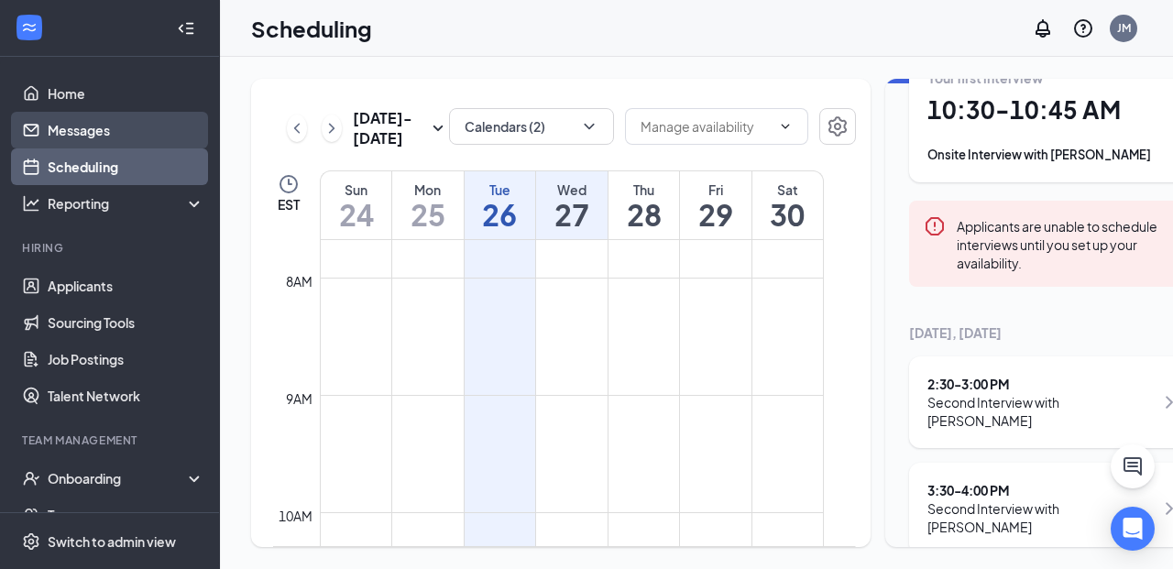
click at [152, 121] on link "Messages" at bounding box center [126, 130] width 157 height 37
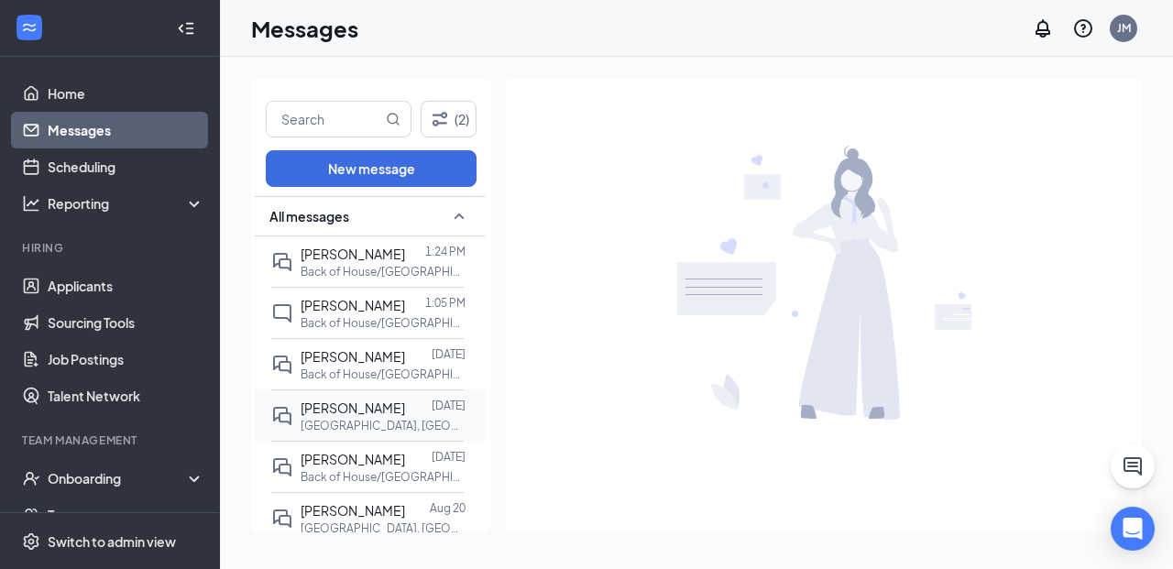
click at [345, 410] on span "[PERSON_NAME]" at bounding box center [353, 408] width 104 height 16
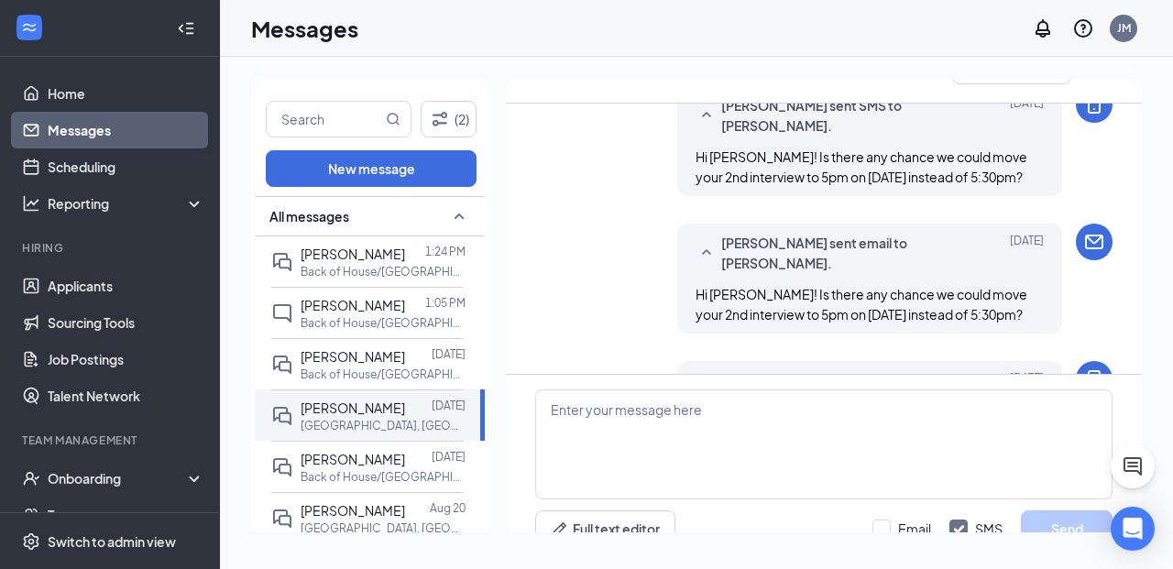
scroll to position [527, 0]
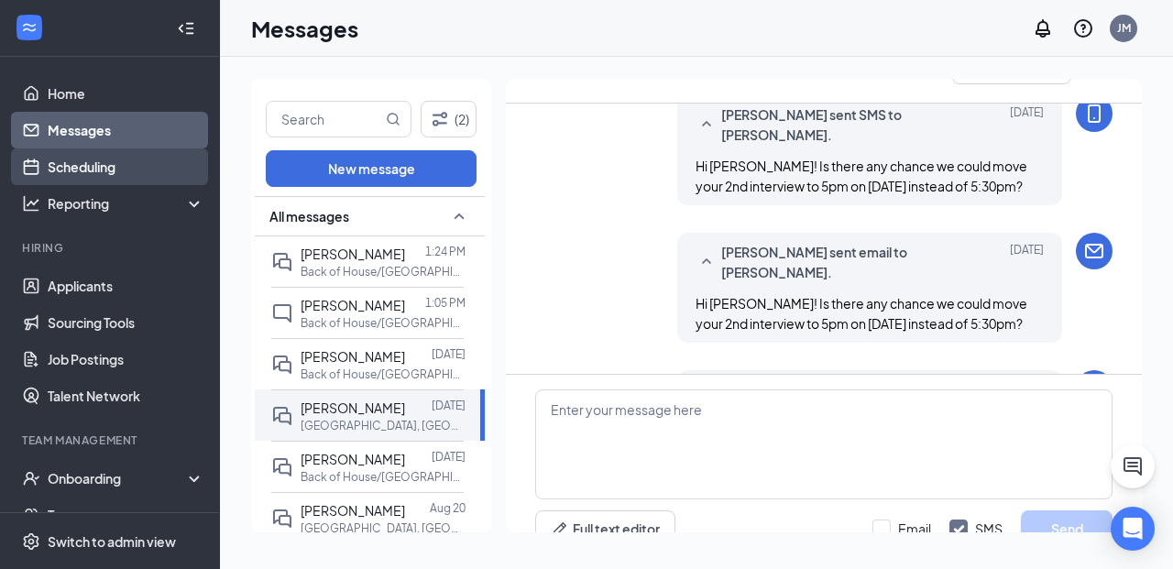
click at [135, 164] on link "Scheduling" at bounding box center [126, 166] width 157 height 37
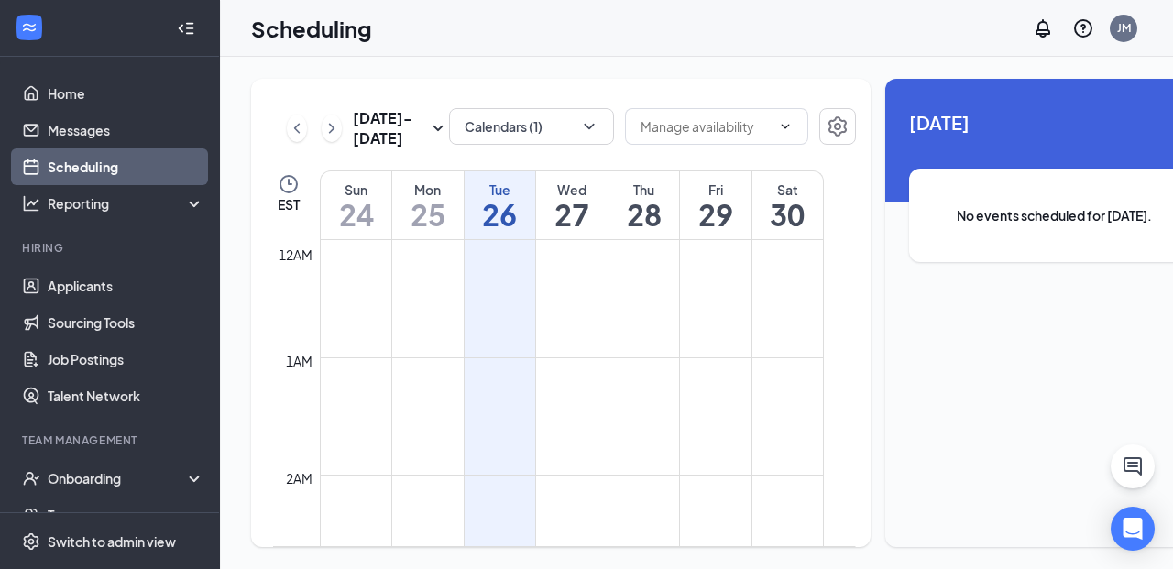
scroll to position [901, 0]
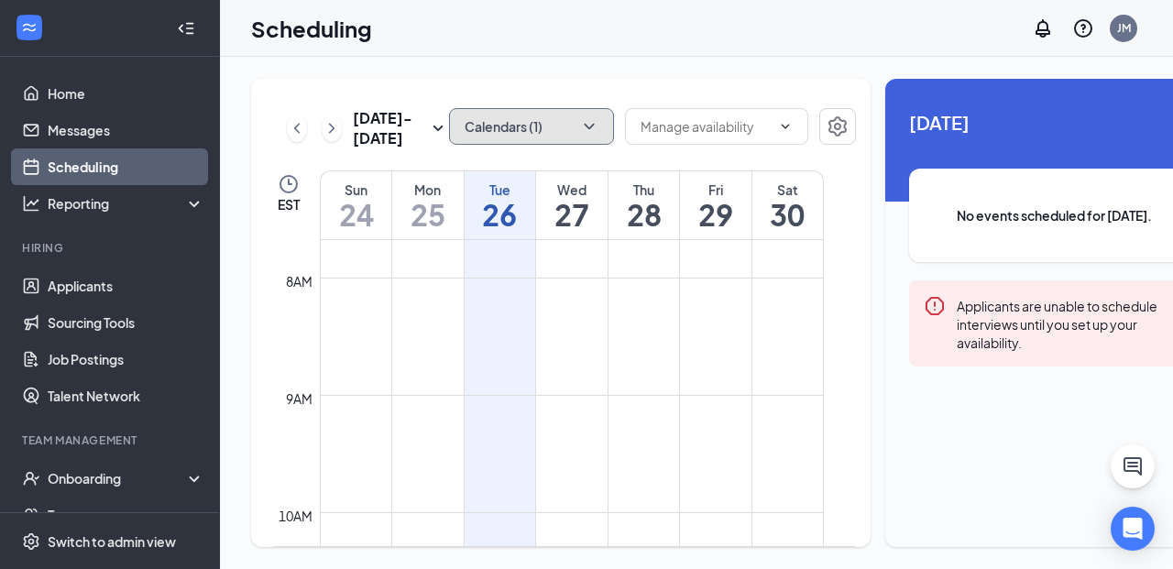
click at [500, 135] on button "Calendars (1)" at bounding box center [531, 126] width 165 height 37
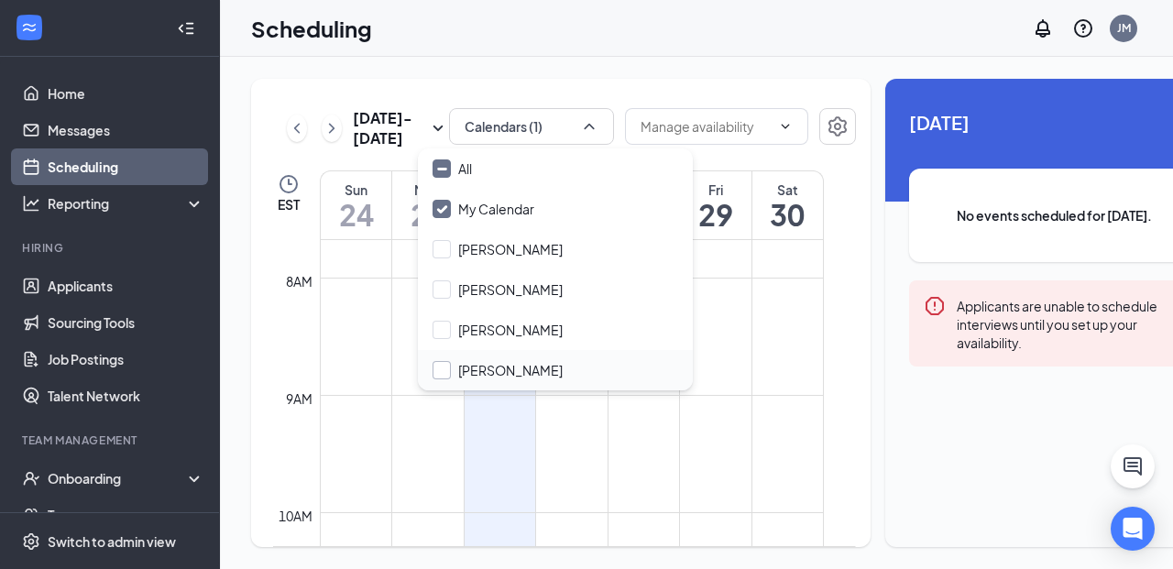
click at [506, 369] on input "[PERSON_NAME]" at bounding box center [498, 370] width 130 height 18
checkbox input "true"
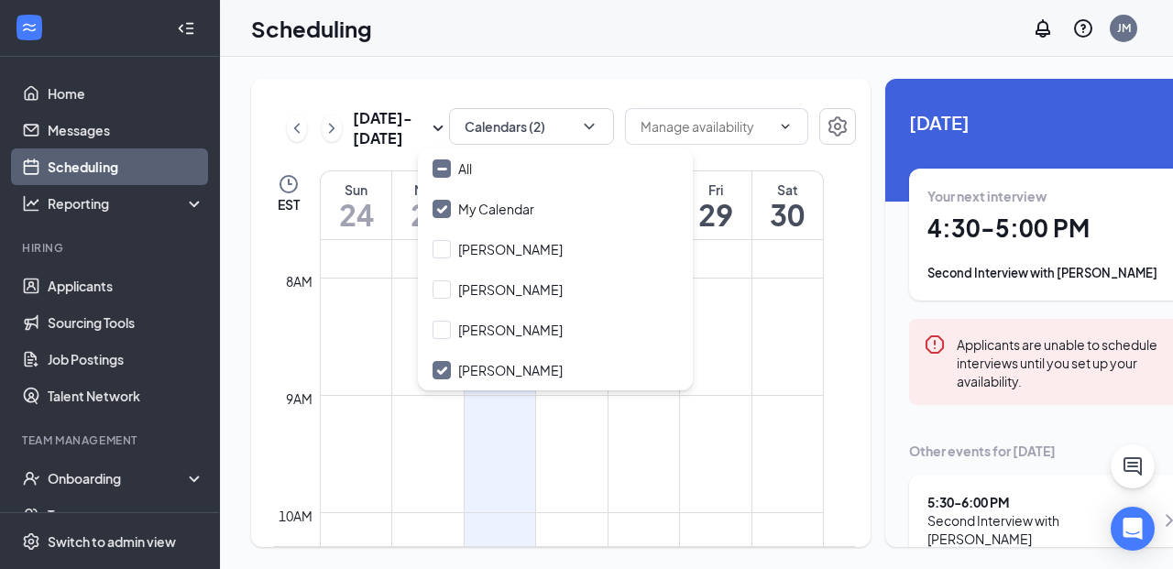
click at [746, 192] on div "[DATE] - [DATE] Calendars (2) EST Sun 24 Mon 25 Tue 26 Wed 27 Thu 28 Fri 29 Sat…" at bounding box center [560, 313] width 619 height 468
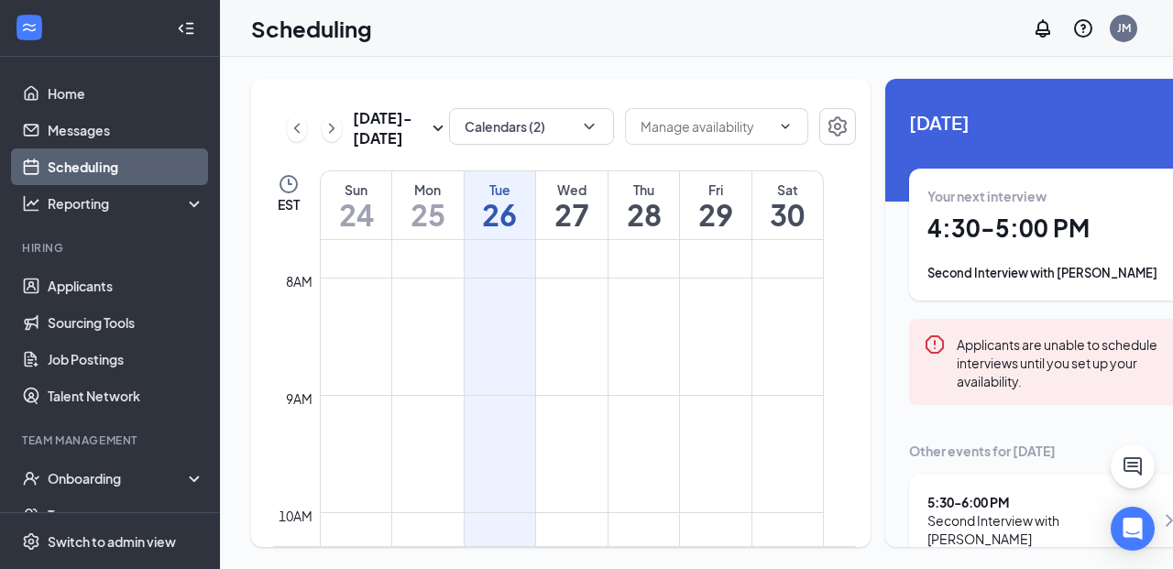
click at [578, 199] on div "Wed" at bounding box center [571, 190] width 71 height 18
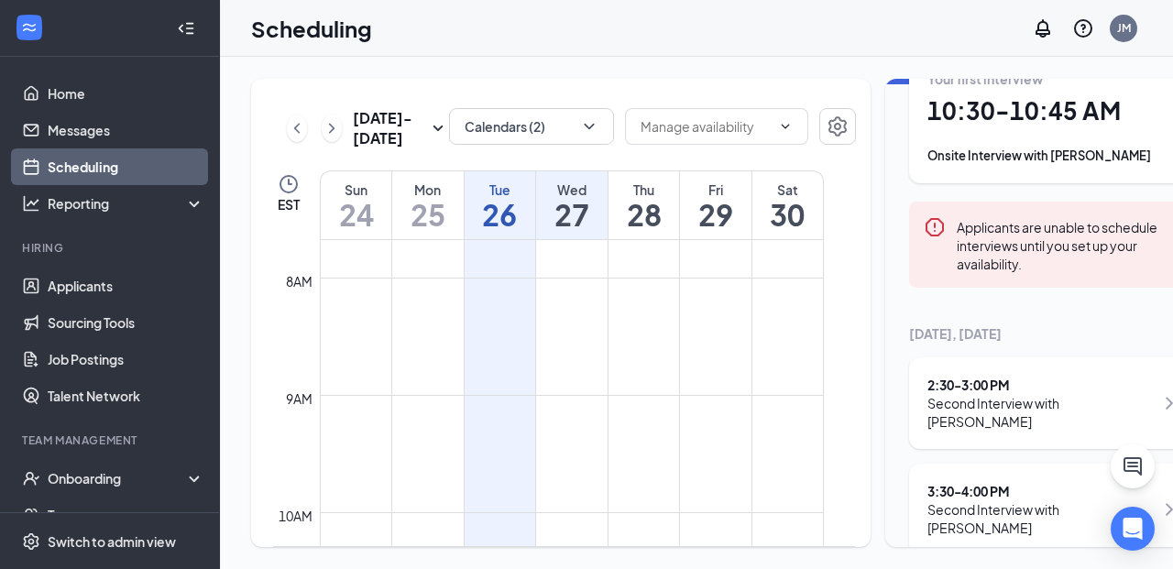
scroll to position [118, 0]
click at [135, 138] on link "Messages" at bounding box center [126, 130] width 157 height 37
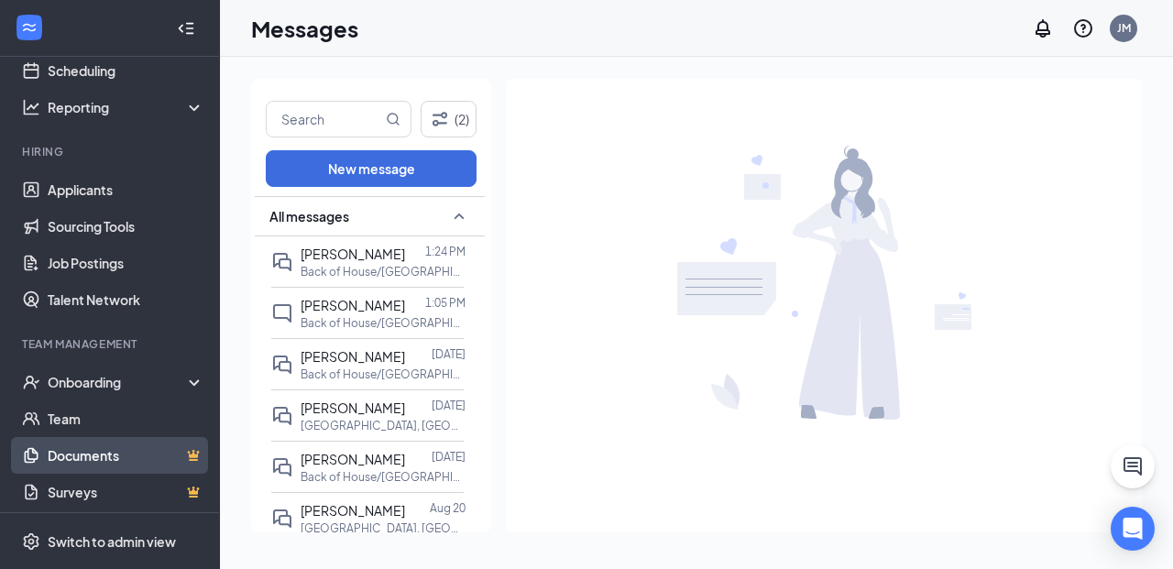
scroll to position [97, 0]
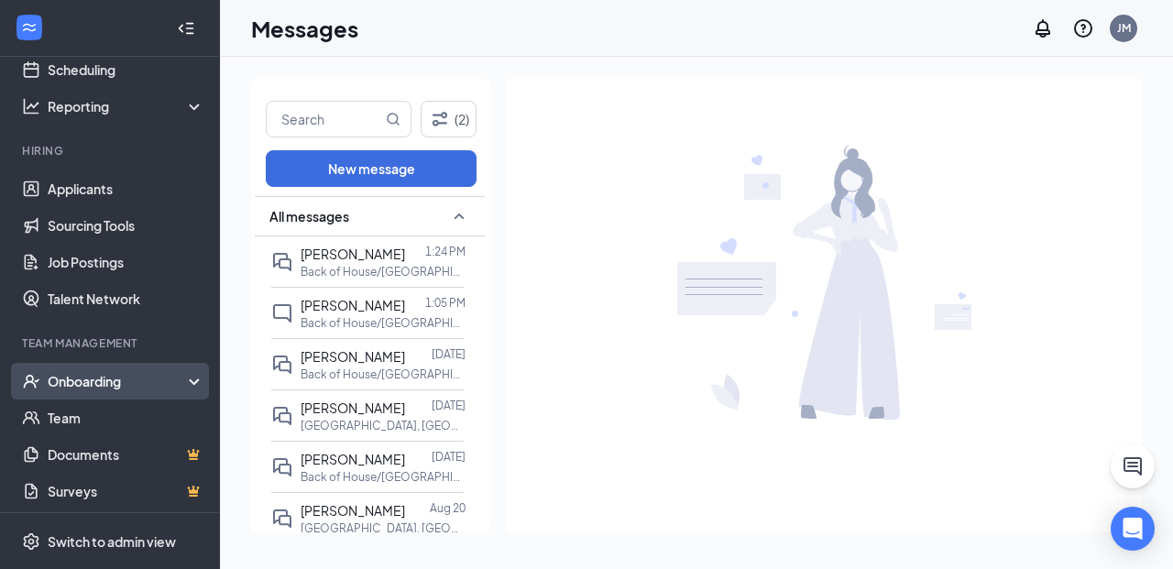
click at [125, 377] on div "Onboarding" at bounding box center [118, 381] width 141 height 18
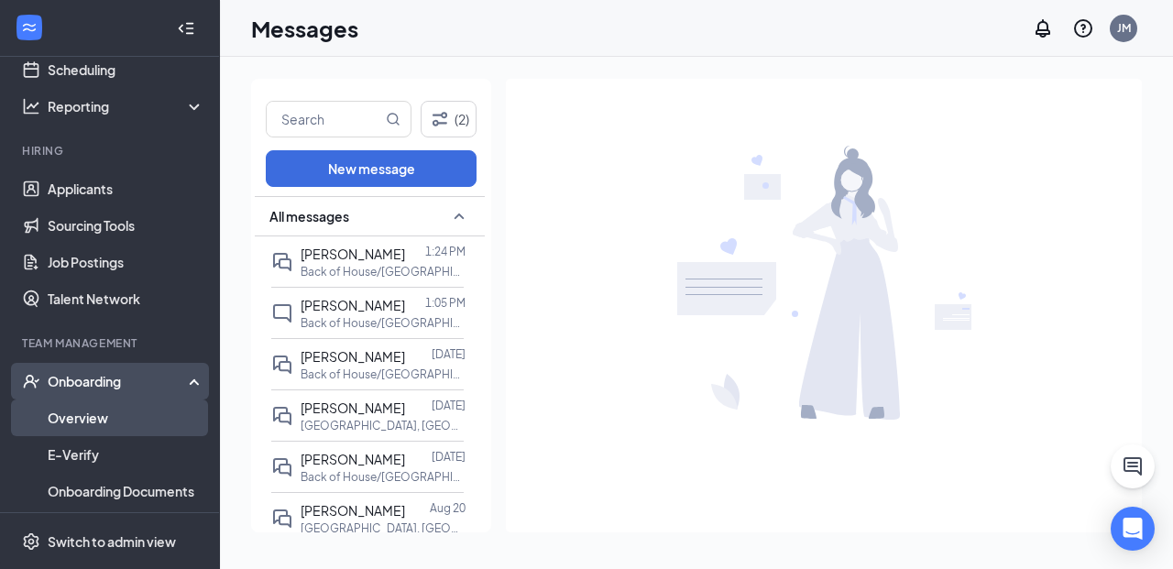
click at [125, 419] on link "Overview" at bounding box center [126, 418] width 157 height 37
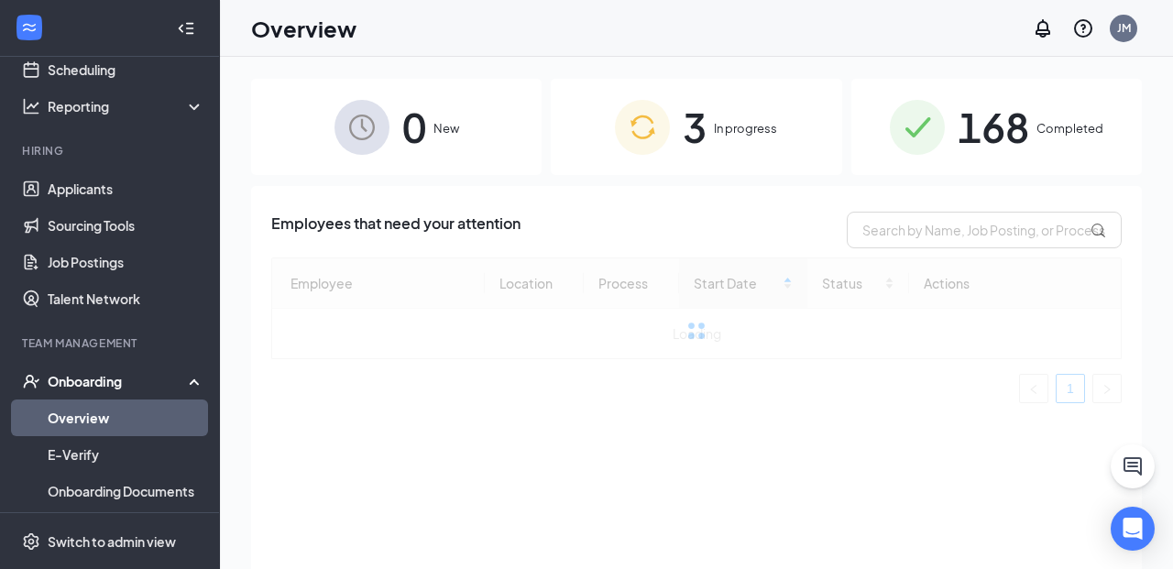
click at [684, 132] on span "3" at bounding box center [695, 126] width 24 height 63
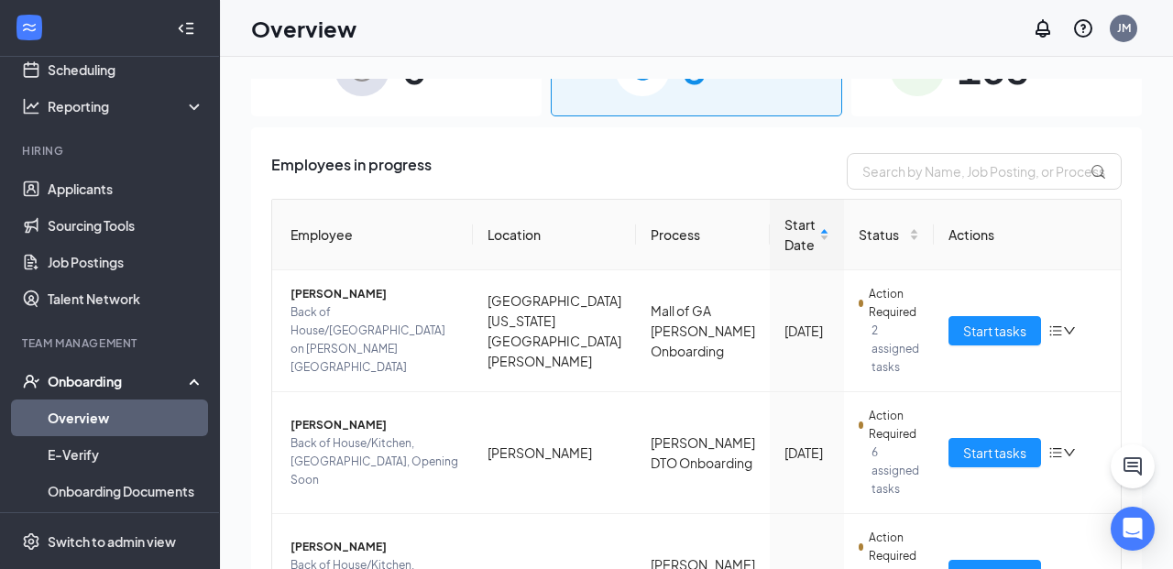
scroll to position [113, 0]
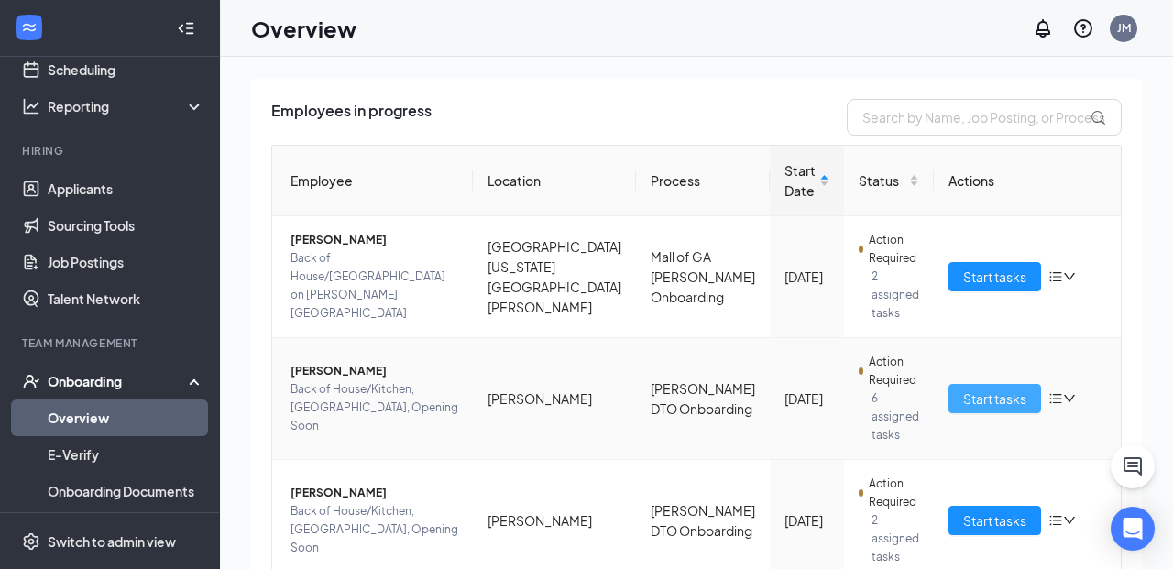
click at [963, 389] on span "Start tasks" at bounding box center [994, 399] width 63 height 20
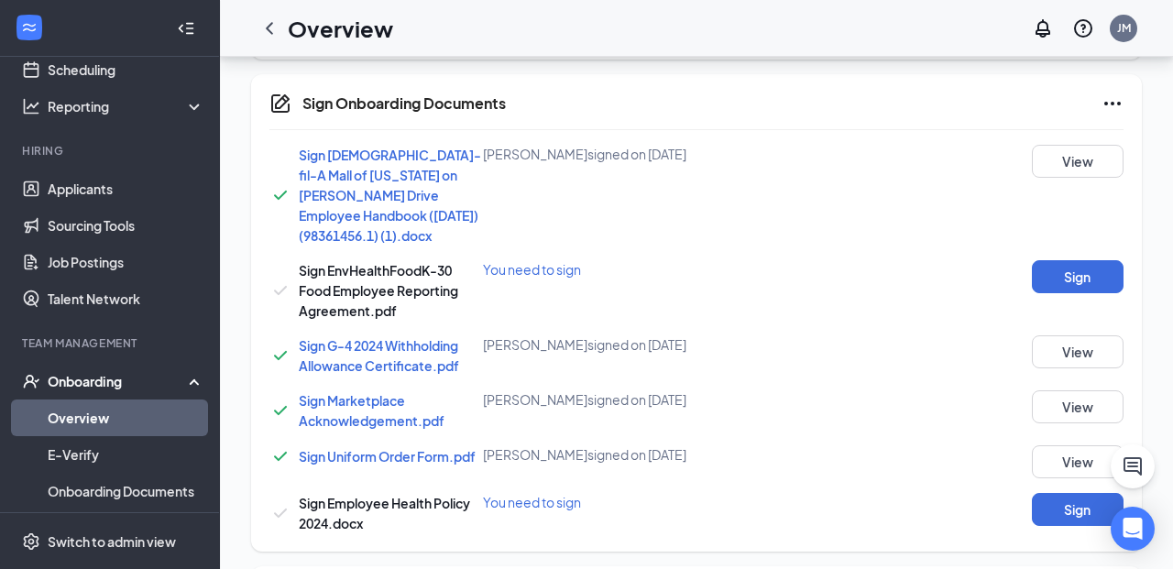
scroll to position [801, 0]
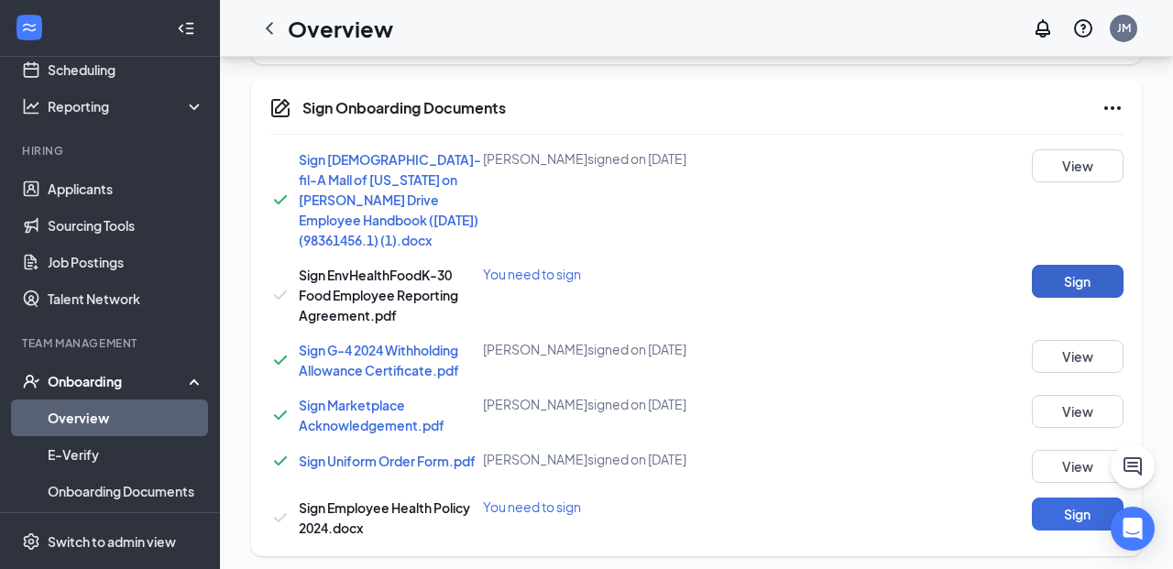
click at [1090, 265] on button "Sign" at bounding box center [1078, 281] width 92 height 33
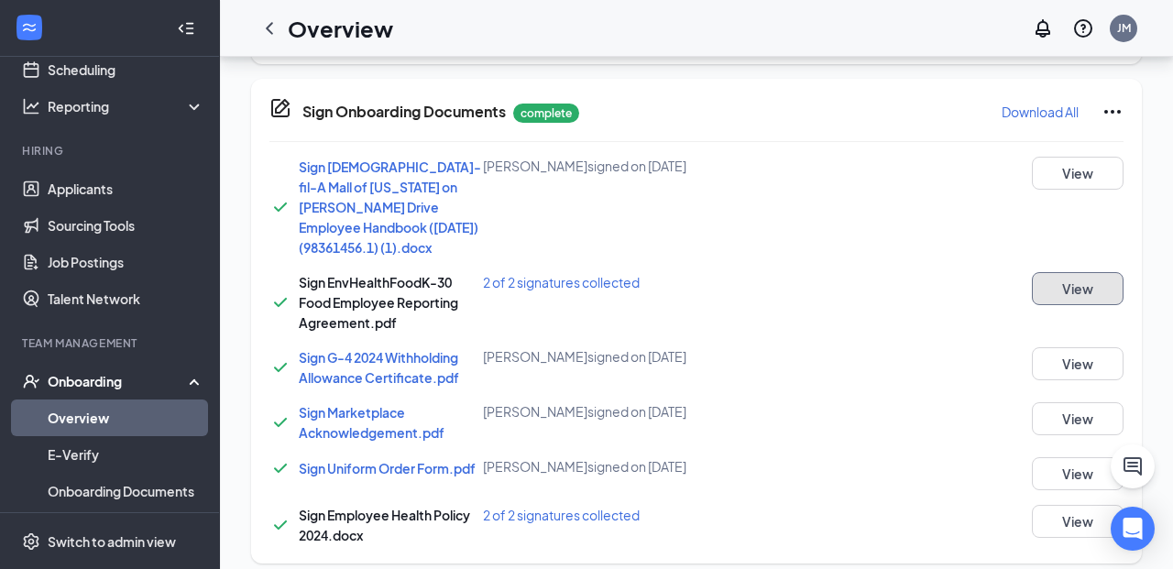
scroll to position [1078, 0]
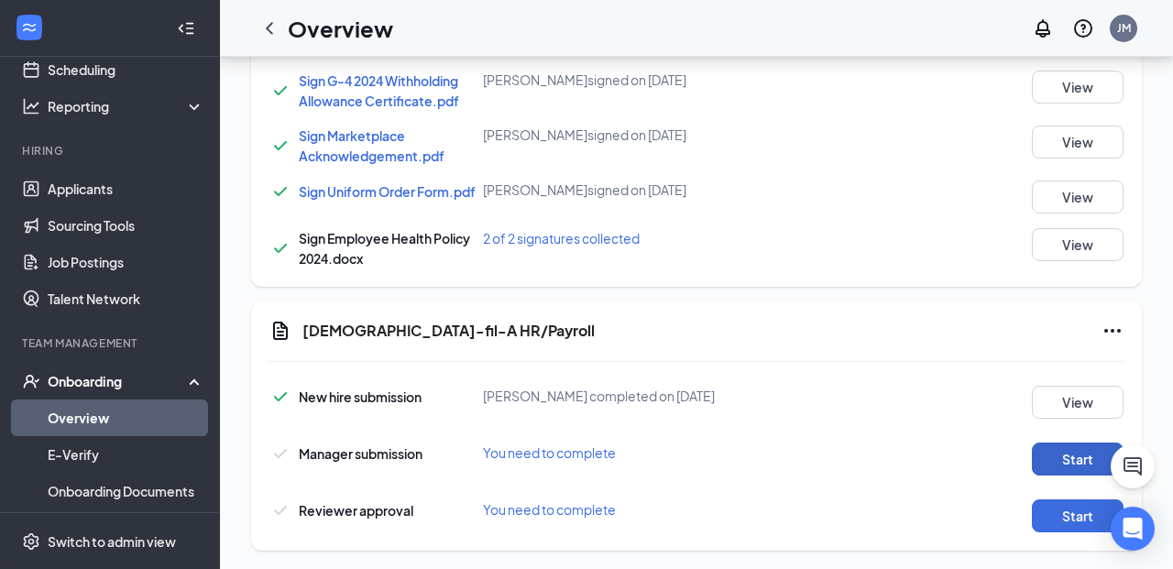
click at [1062, 443] on button "Start" at bounding box center [1078, 459] width 92 height 33
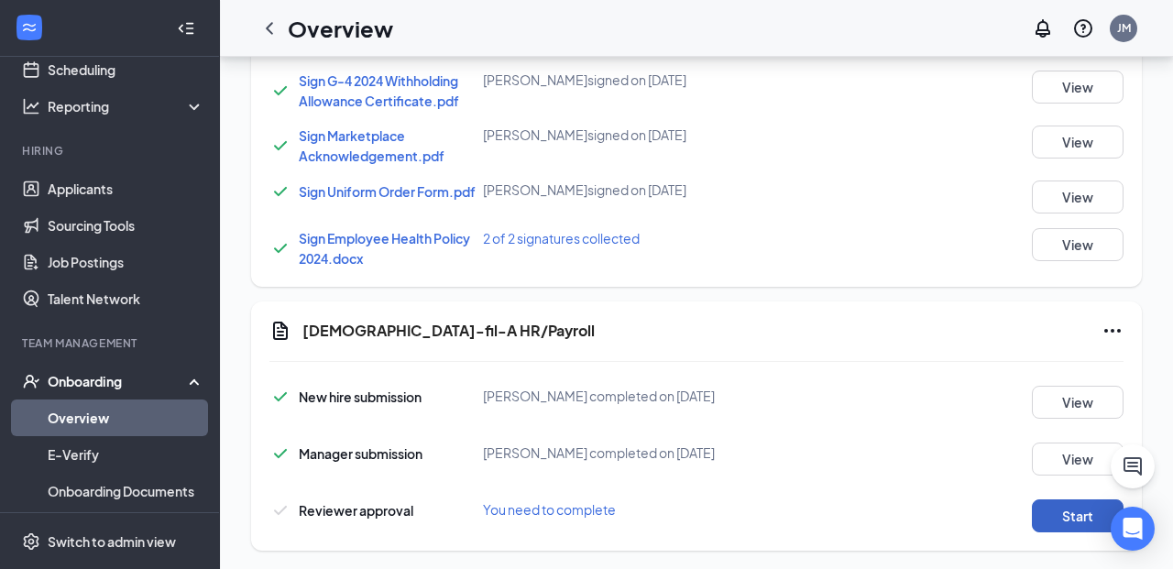
click at [1058, 499] on button "Start" at bounding box center [1078, 515] width 92 height 33
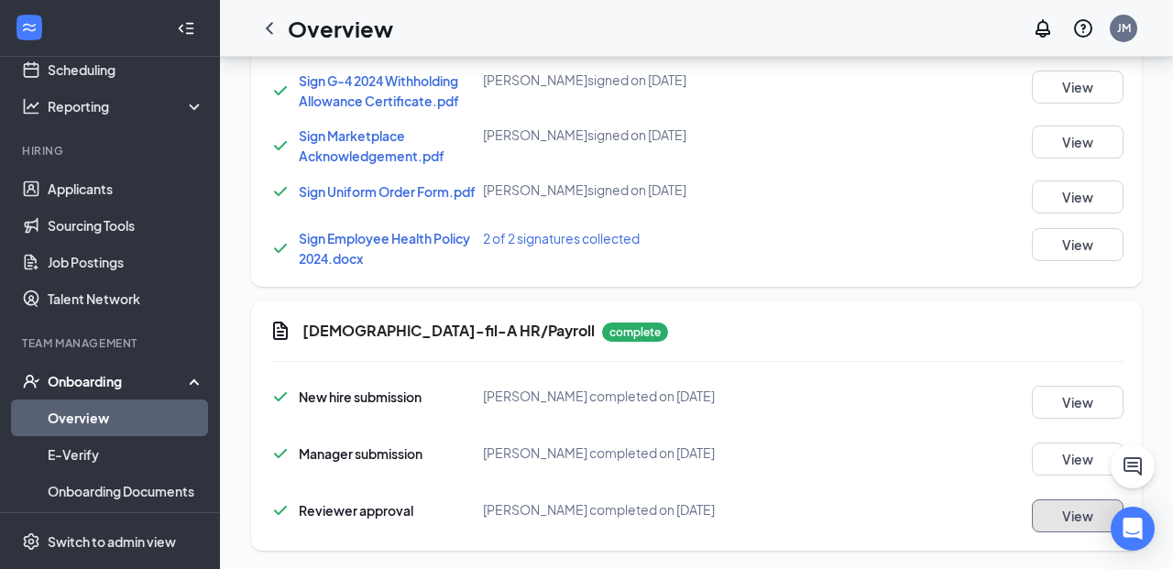
scroll to position [0, 0]
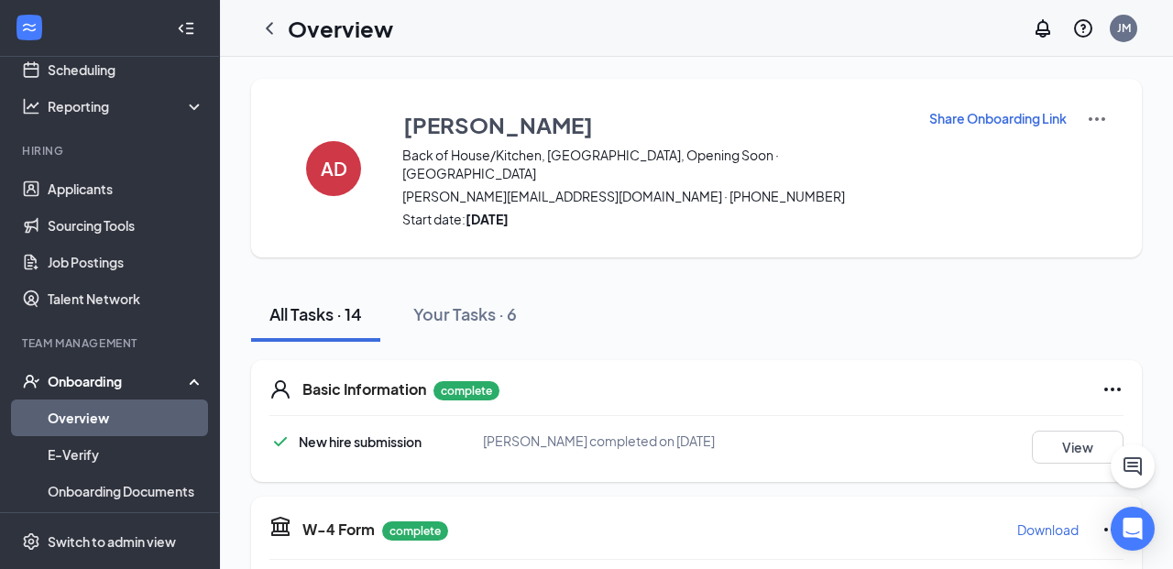
click at [267, 28] on icon "ChevronLeft" at bounding box center [269, 28] width 7 height 12
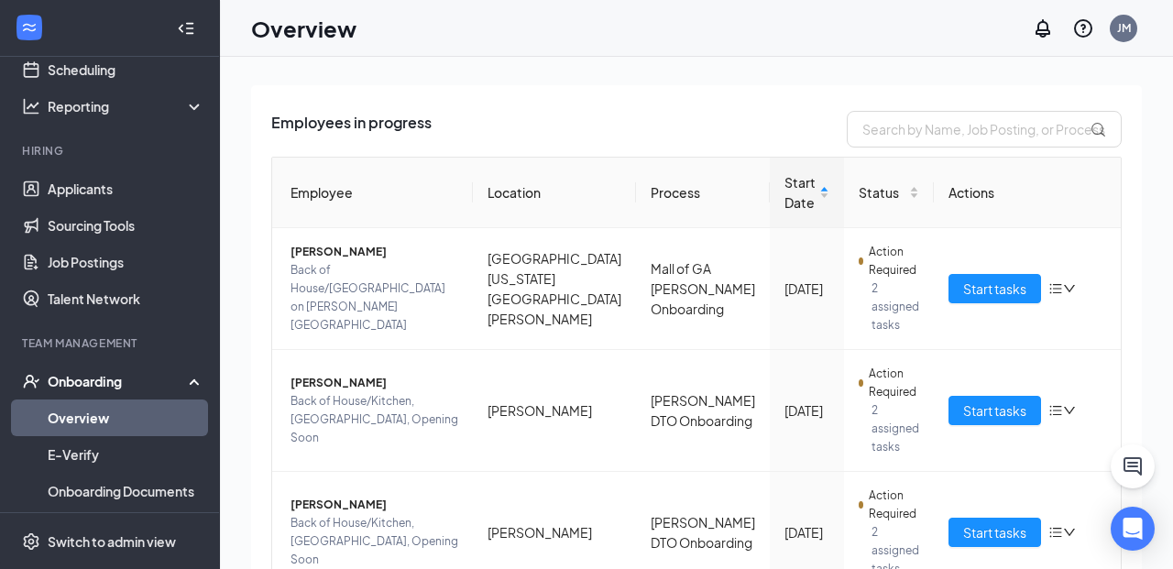
scroll to position [104, 0]
